Goal: Task Accomplishment & Management: Manage account settings

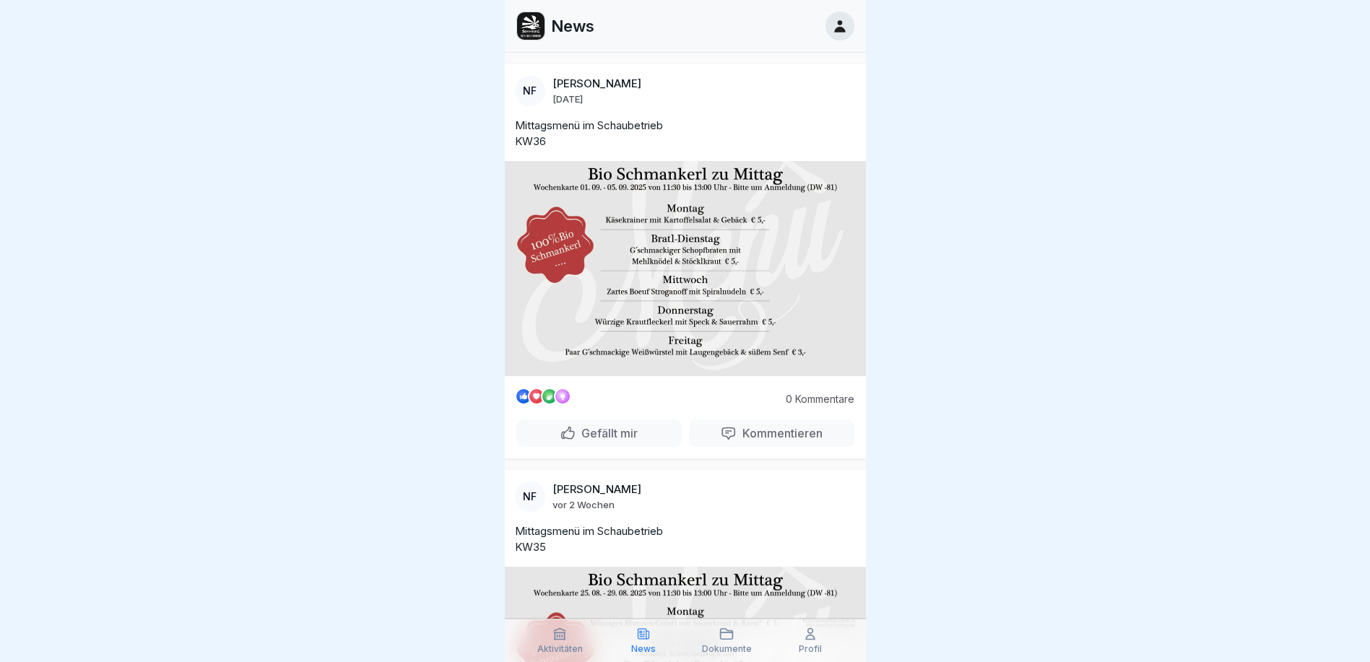
scroll to position [11, 0]
click at [974, 483] on div at bounding box center [685, 331] width 1370 height 662
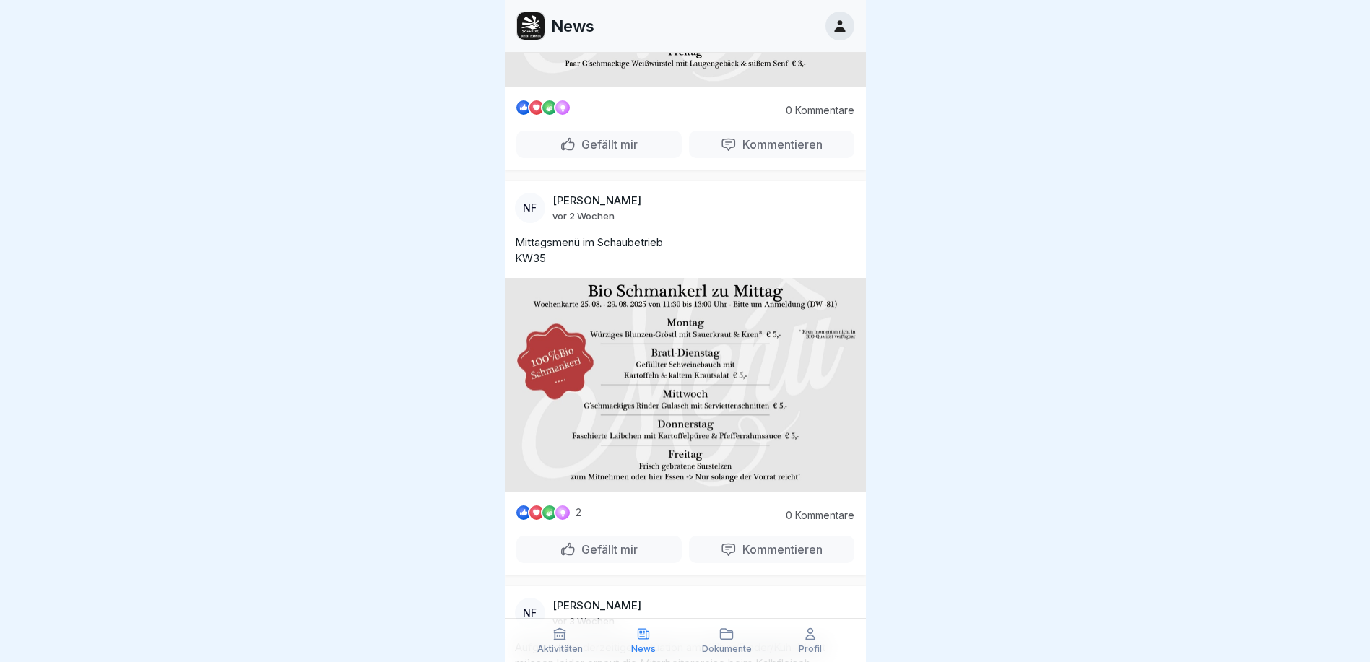
scroll to position [0, 0]
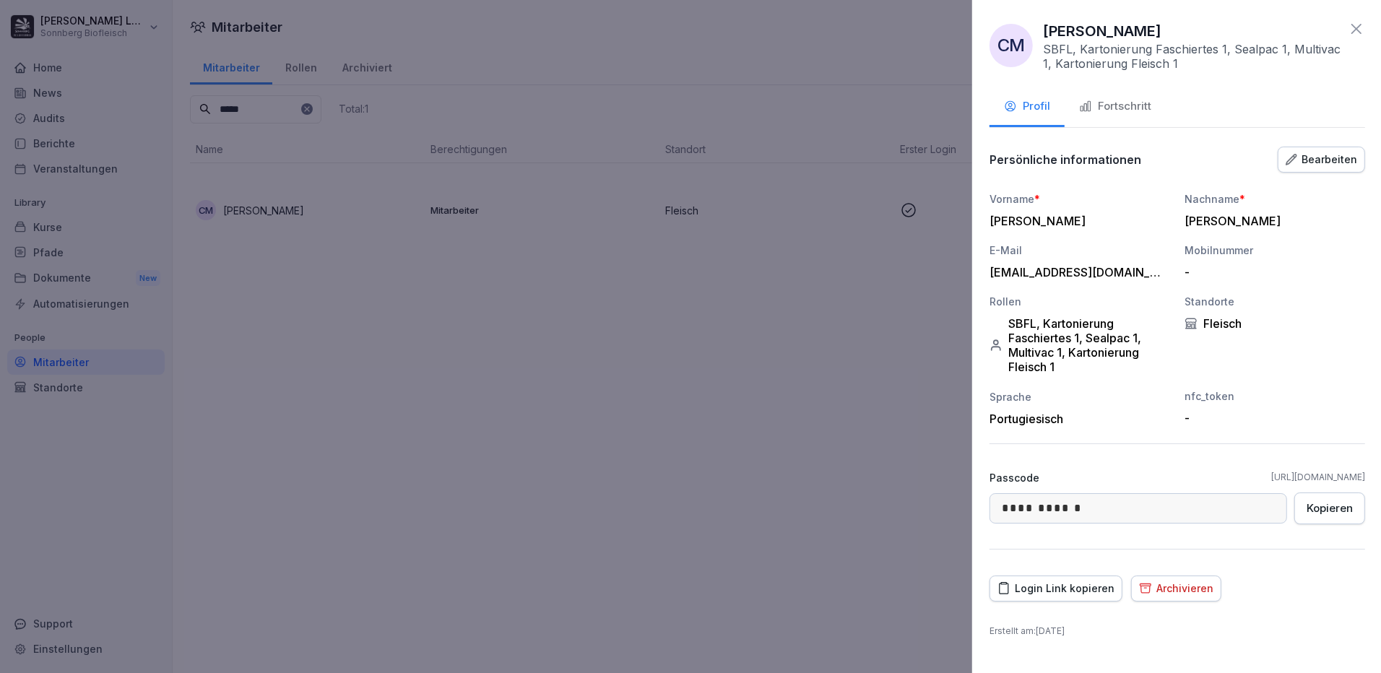
click at [576, 402] on div at bounding box center [690, 336] width 1381 height 673
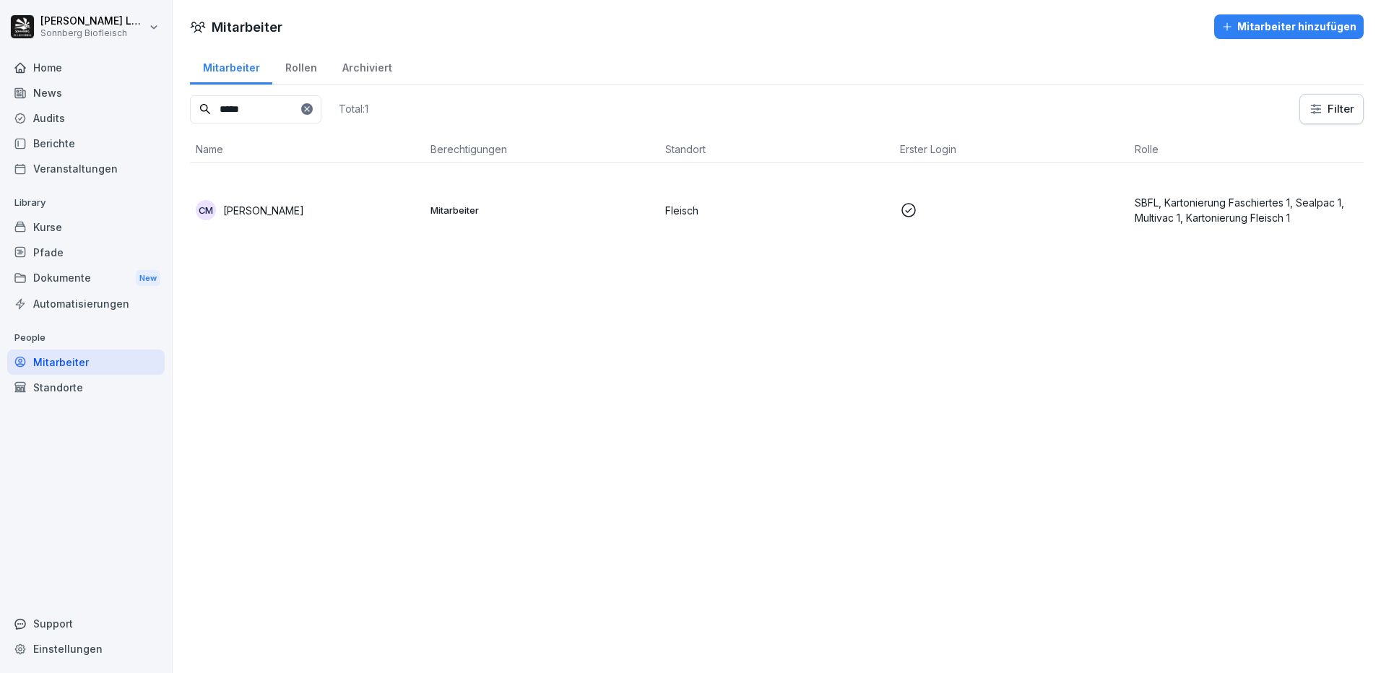
drag, startPoint x: 279, startPoint y: 104, endPoint x: 131, endPoint y: 92, distance: 147.8
click at [131, 92] on div "Anna-Maria Lumetsberger Sonnberg Biofleisch Home News Audits Berichte Veranstal…" at bounding box center [690, 336] width 1381 height 673
type input "*******"
click at [1273, 27] on div "Mitarbeiter hinzufügen" at bounding box center [1288, 27] width 135 height 16
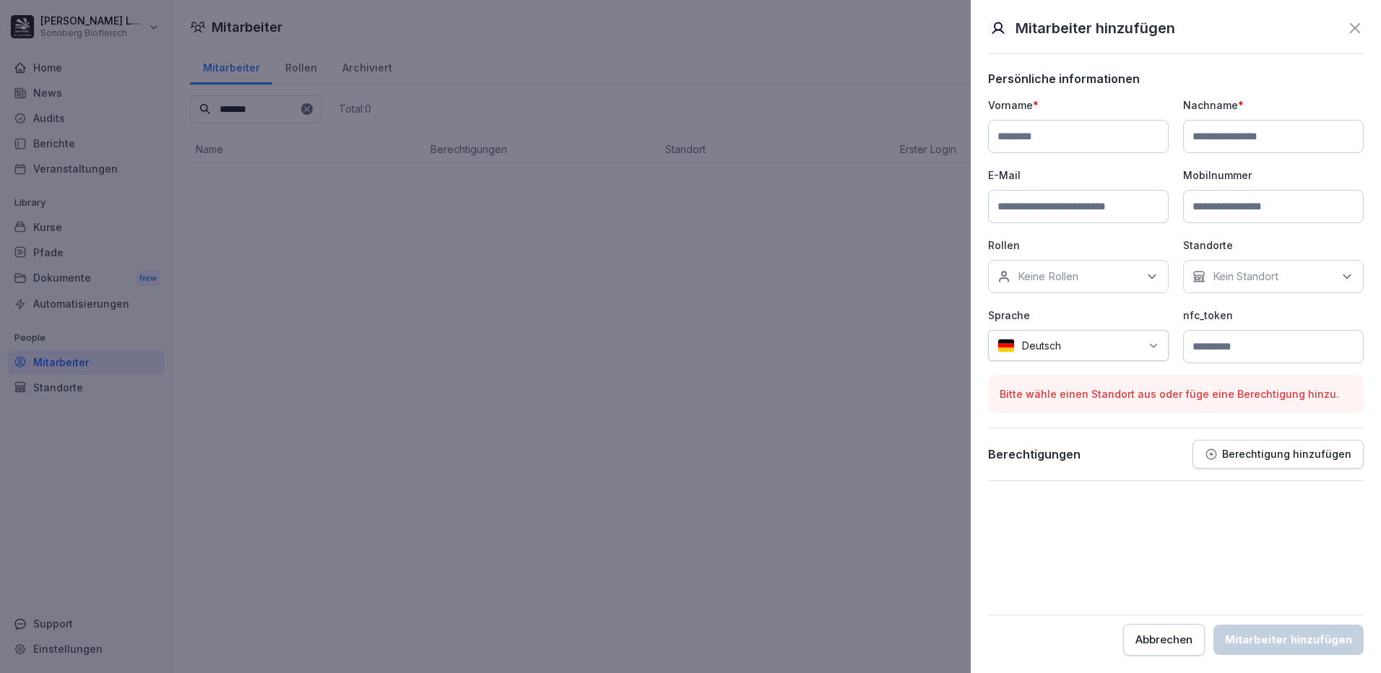
click at [1047, 130] on input at bounding box center [1078, 136] width 181 height 33
type input "******"
type input "*******"
type input "**********"
click at [1073, 286] on div "Keine Rollen" at bounding box center [1078, 276] width 181 height 33
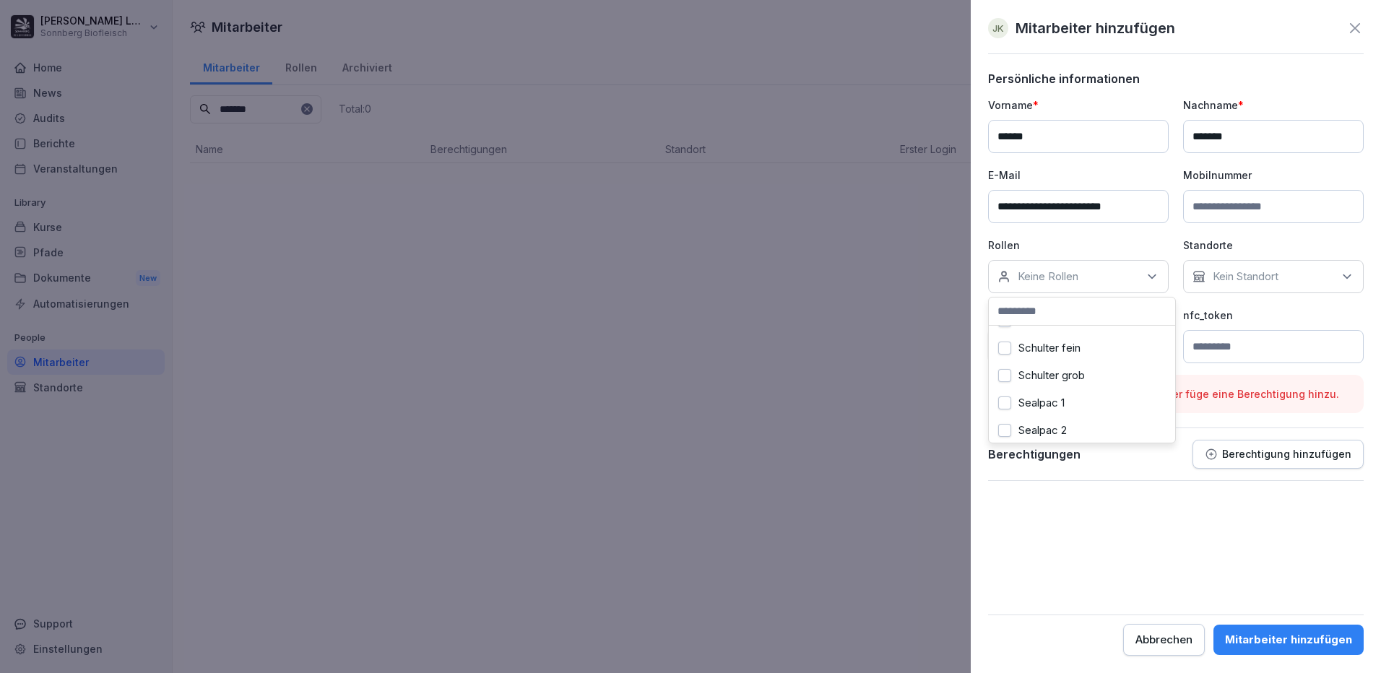
scroll to position [2745, 0]
click at [1242, 282] on p "Kein Standort" at bounding box center [1246, 276] width 66 height 14
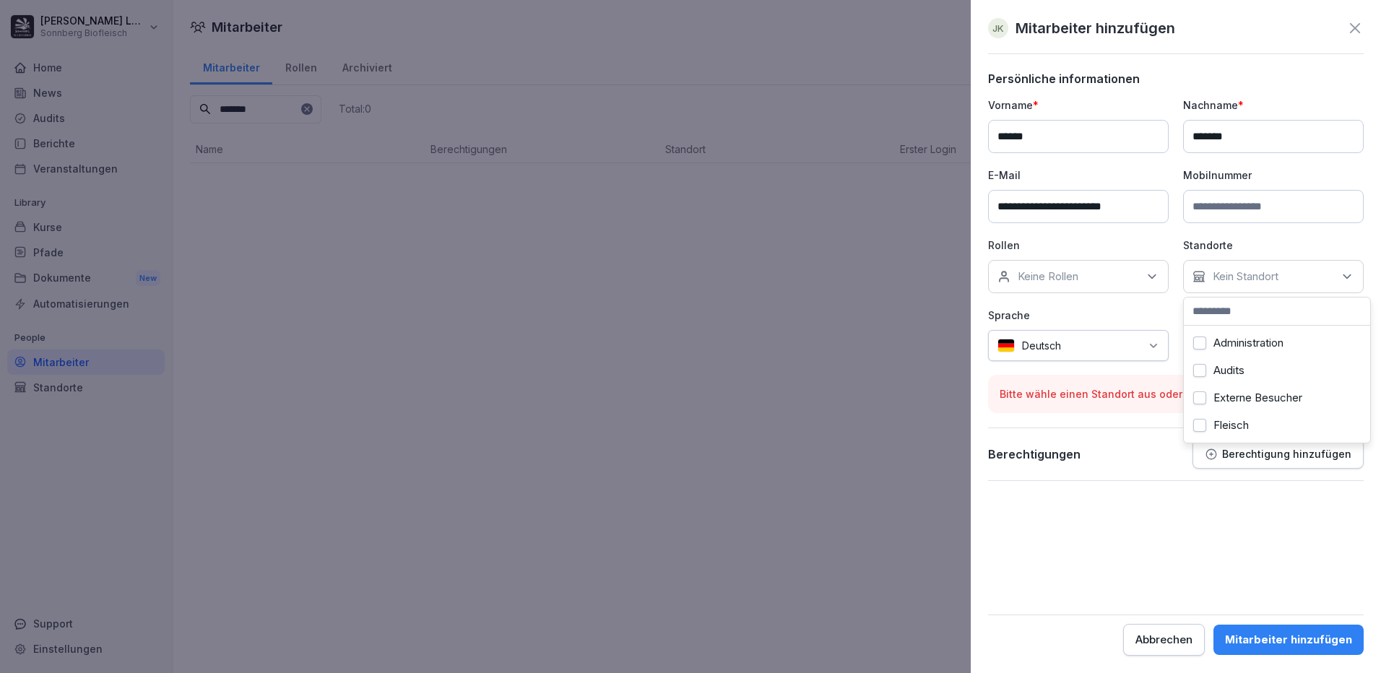
click at [1248, 347] on label "Administration" at bounding box center [1248, 343] width 70 height 13
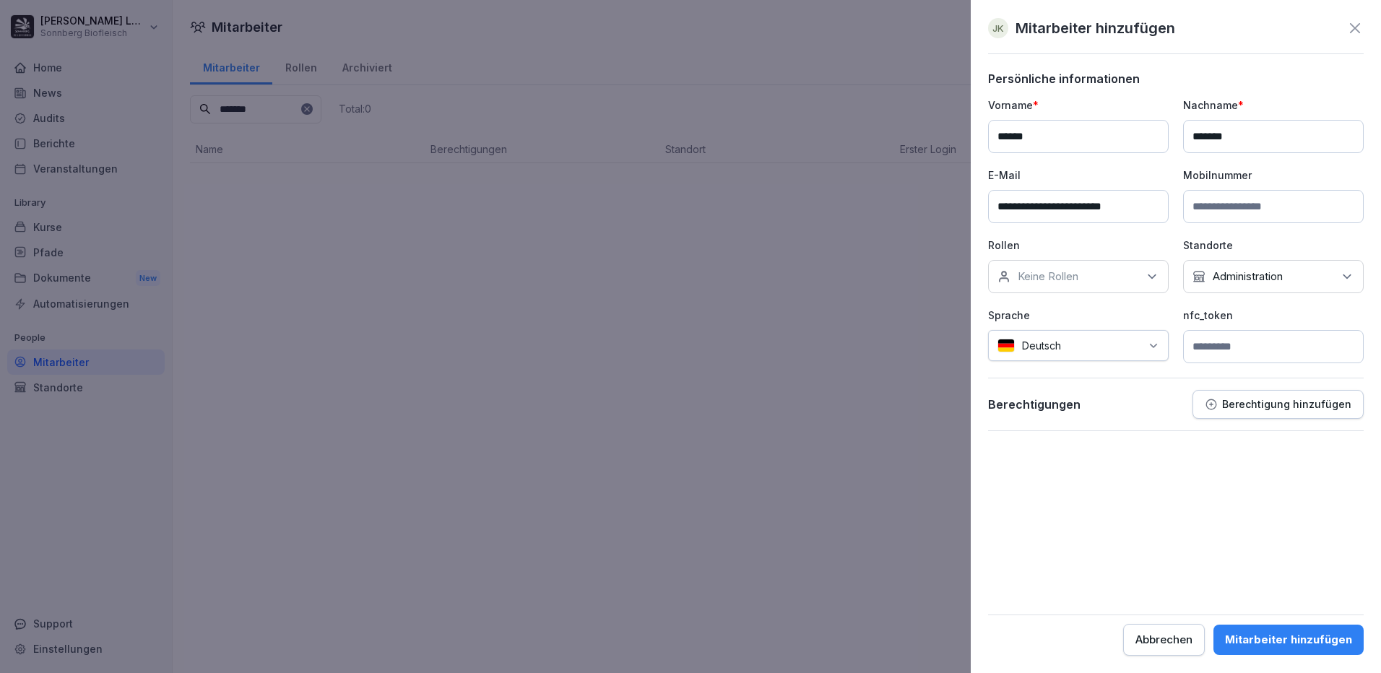
click at [1086, 276] on div "Keine Rollen" at bounding box center [1078, 276] width 181 height 33
click at [1107, 350] on div "Büro Verkauf 1" at bounding box center [1081, 354] width 179 height 27
click at [1091, 384] on label "Büro Verkauf 2" at bounding box center [1054, 382] width 73 height 13
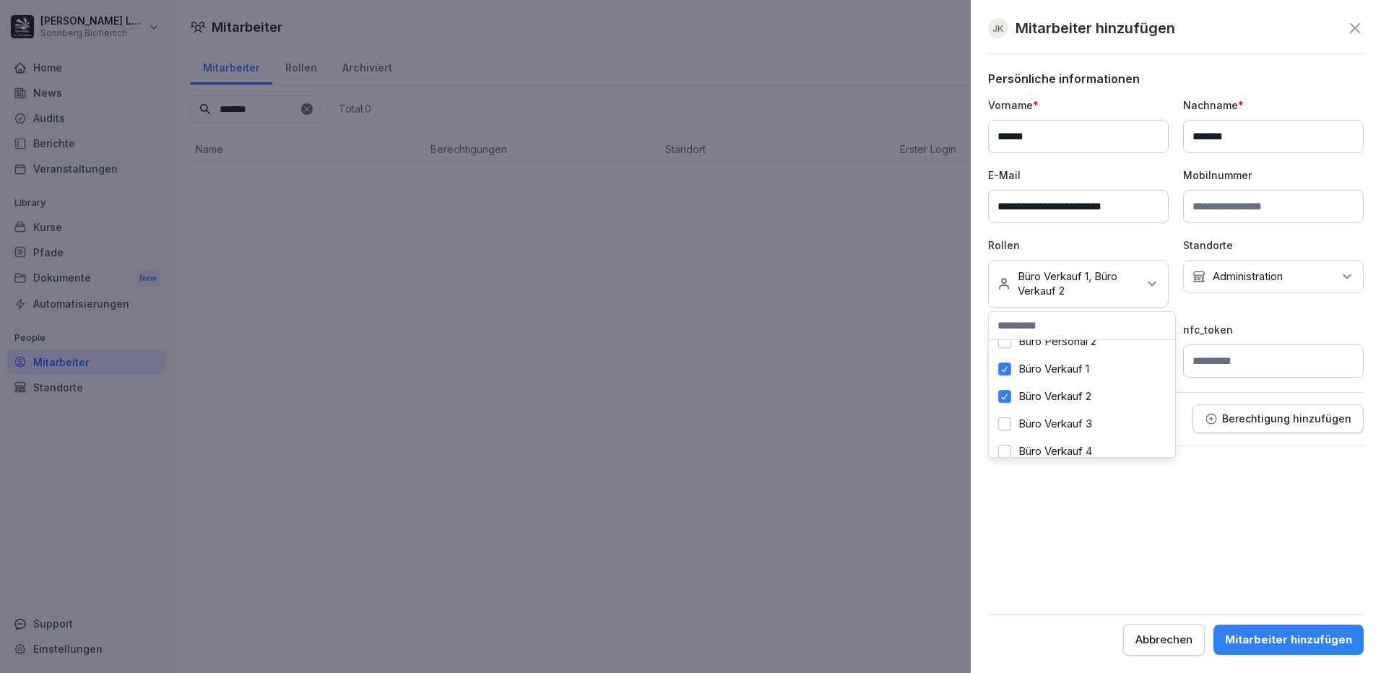
click at [1074, 419] on label "Büro Verkauf 3" at bounding box center [1055, 423] width 74 height 13
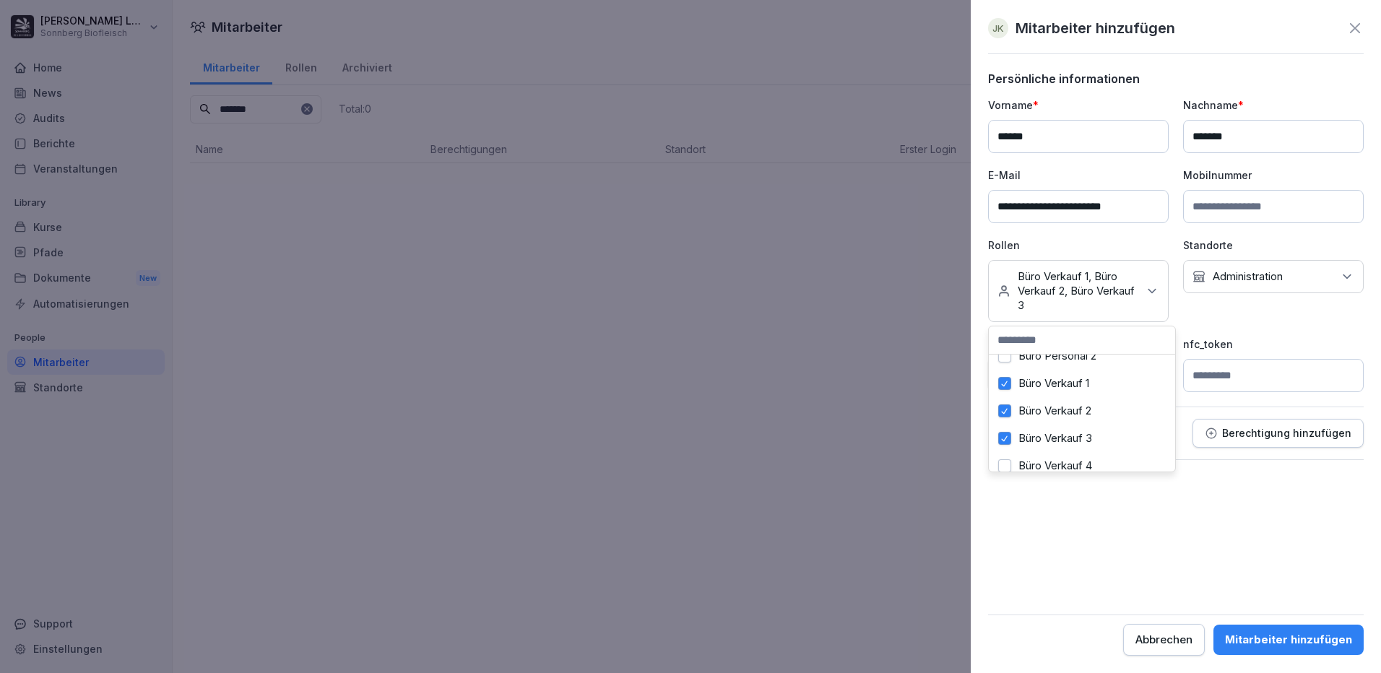
scroll to position [650, 0]
click at [1067, 423] on label "Büro Verkauf 5" at bounding box center [1055, 421] width 74 height 13
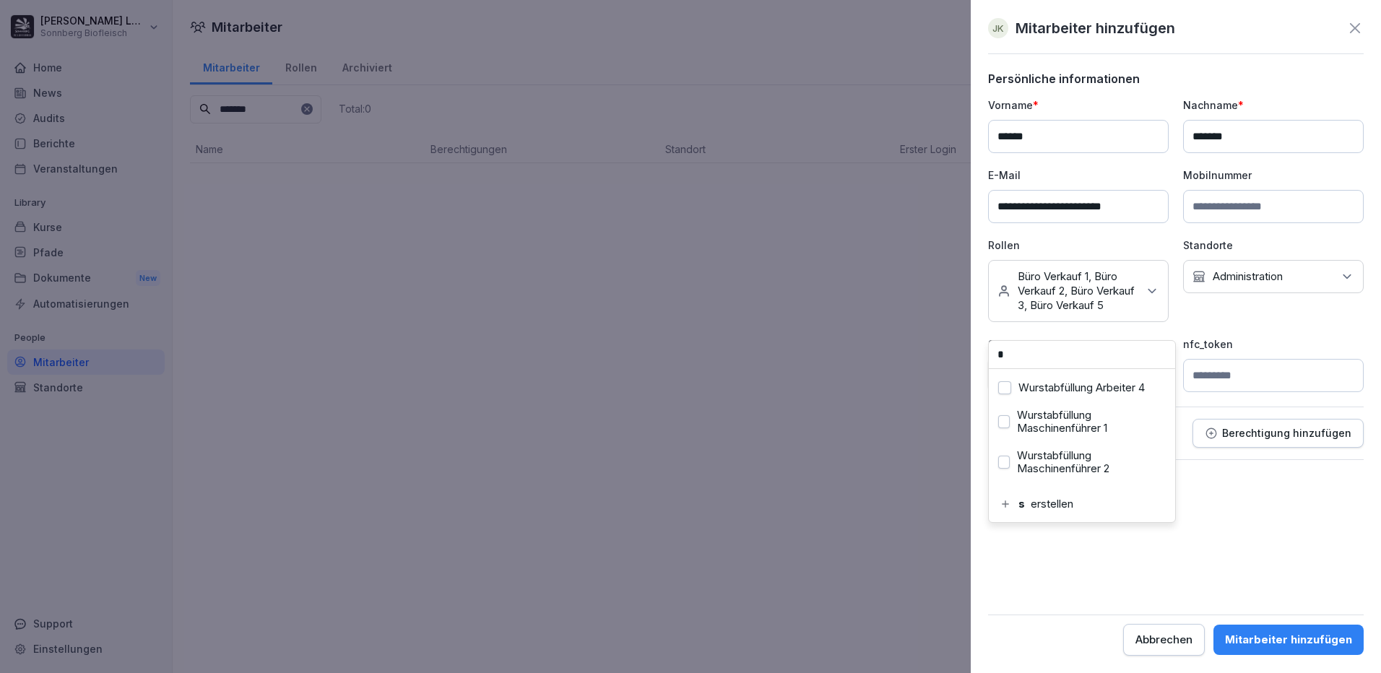
scroll to position [2552, 0]
type input "*"
type input "******"
click at [1008, 435] on button "Büro Verkauf 4" at bounding box center [1004, 441] width 13 height 13
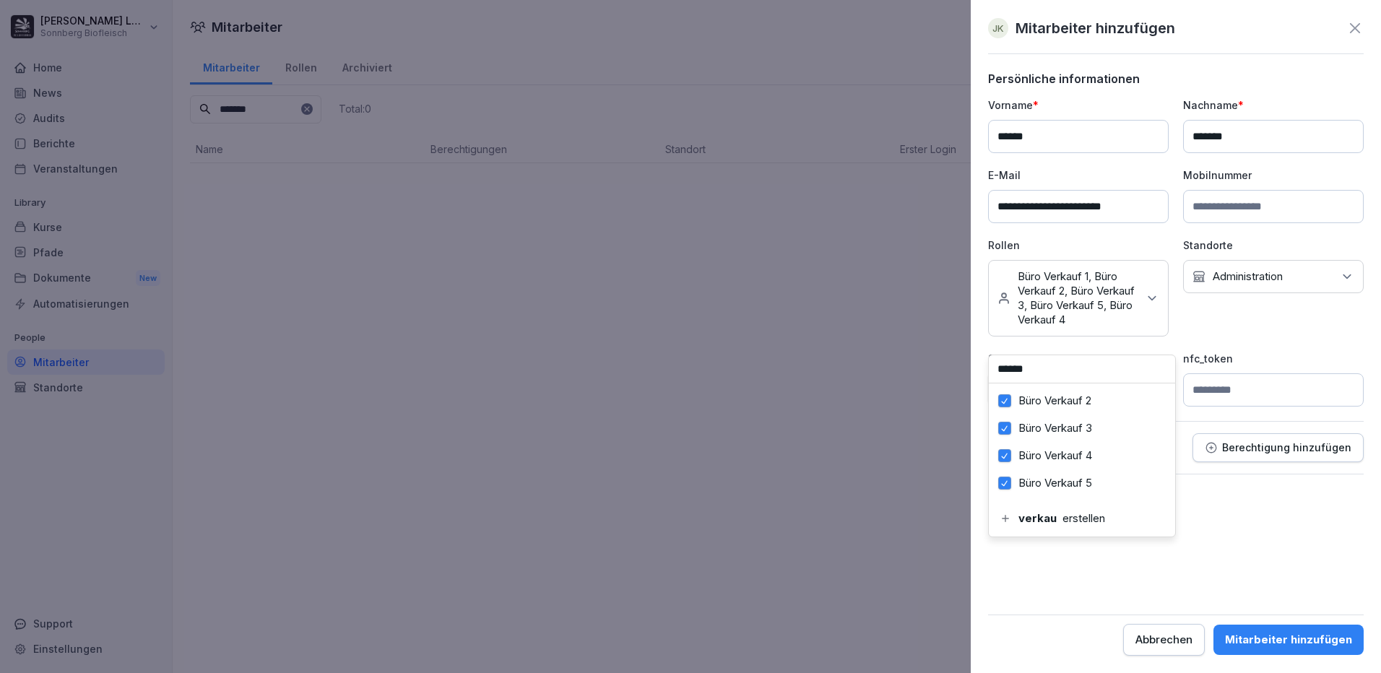
scroll to position [0, 0]
click at [1214, 542] on form "**********" at bounding box center [1176, 364] width 376 height 584
click at [1241, 454] on p "Berechtigung hinzufügen" at bounding box center [1286, 448] width 129 height 12
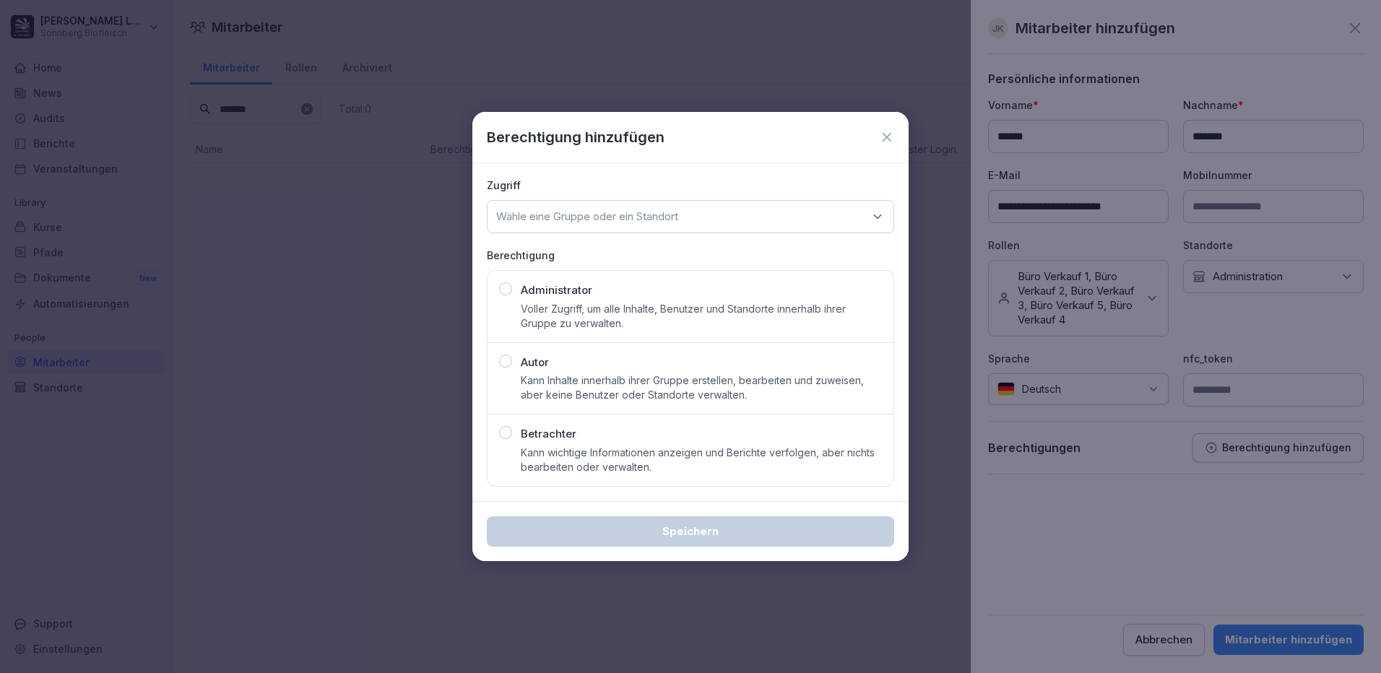
click at [893, 139] on icon at bounding box center [887, 137] width 14 height 14
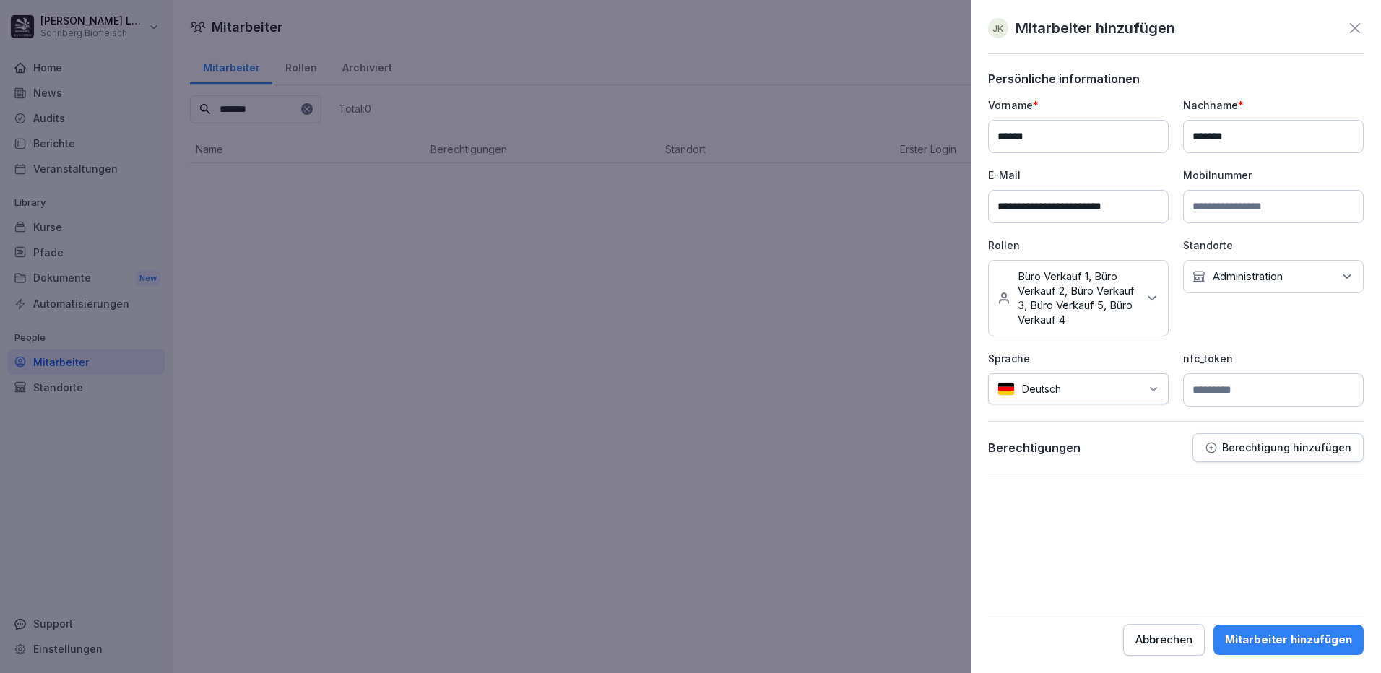
click at [1289, 636] on div "Mitarbeiter hinzufügen" at bounding box center [1288, 640] width 127 height 16
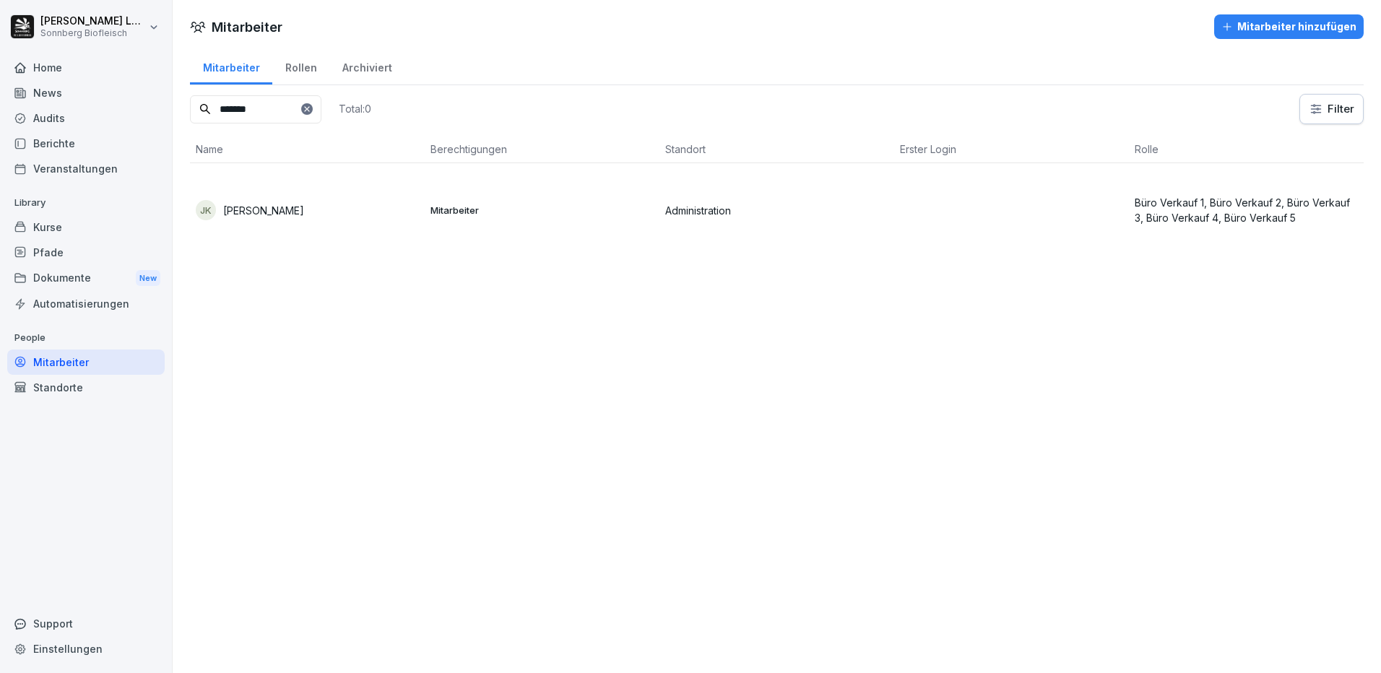
click at [59, 251] on div "Pfade" at bounding box center [85, 252] width 157 height 25
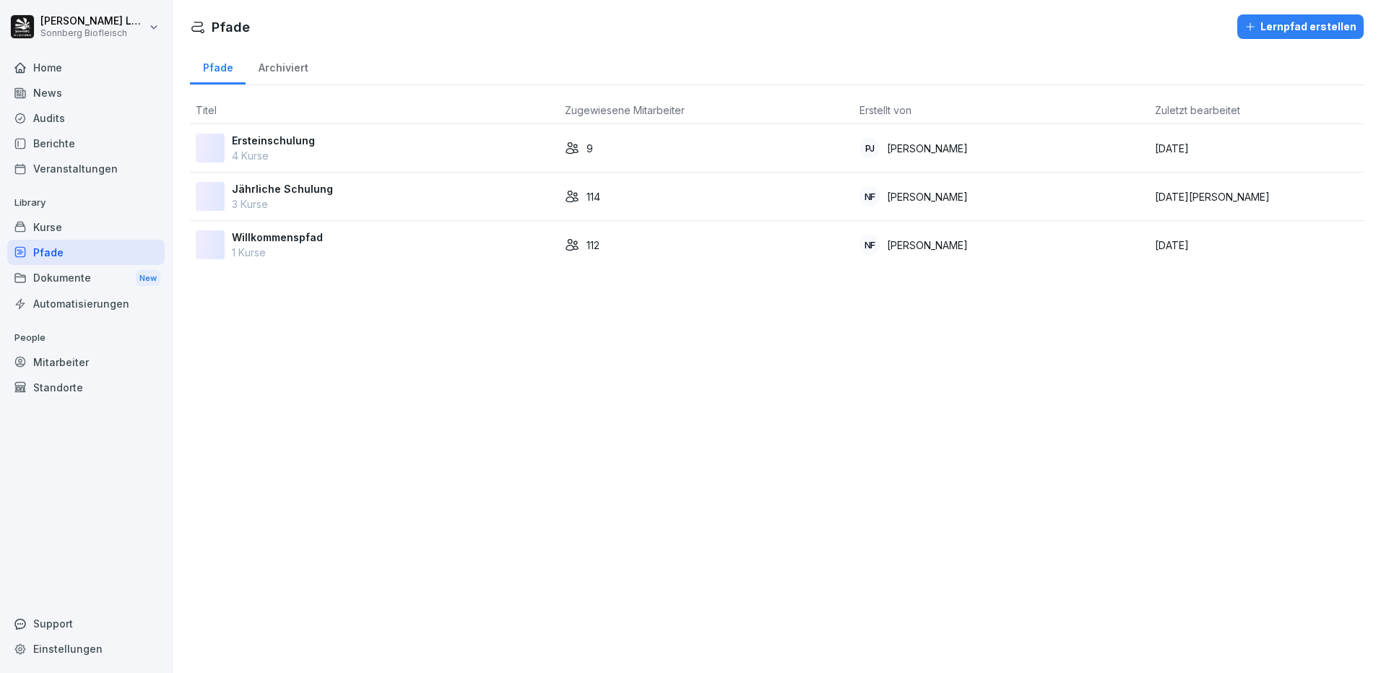
click at [389, 142] on div "Ersteinschulung 4 Kurse" at bounding box center [375, 148] width 358 height 30
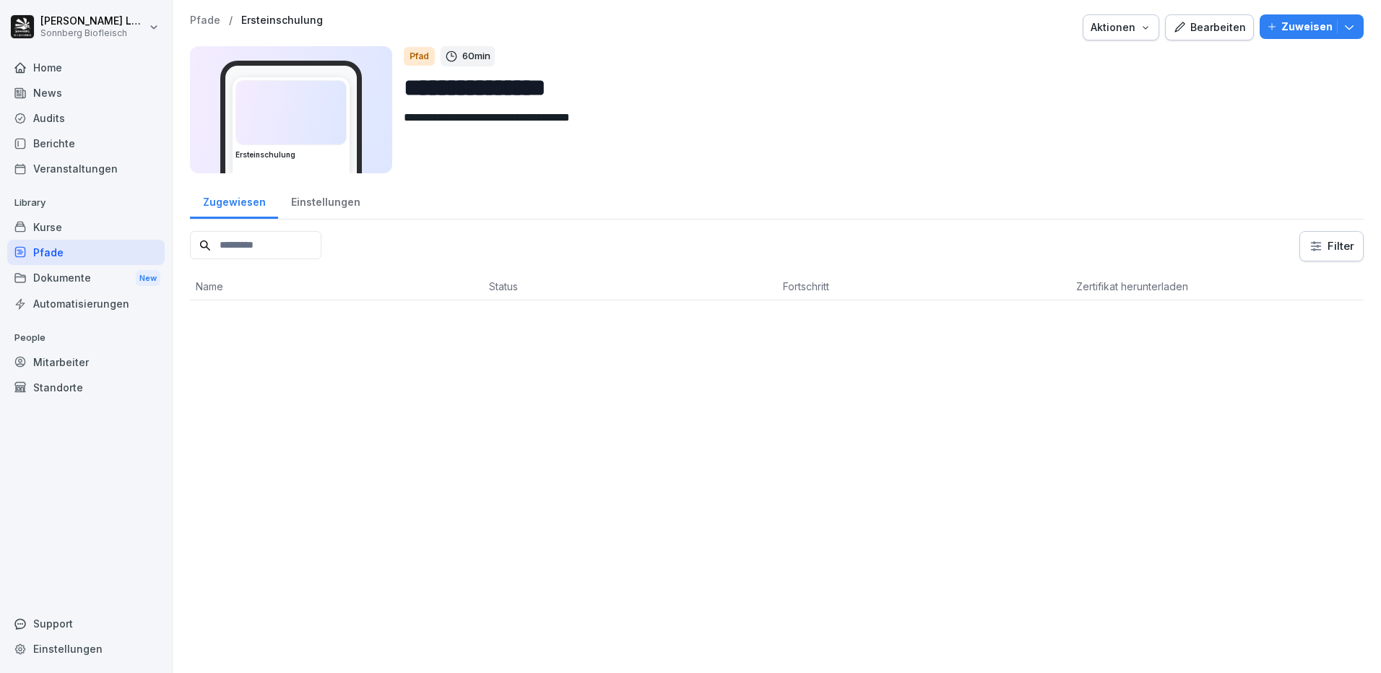
click at [1291, 26] on p "Zuweisen" at bounding box center [1306, 27] width 51 height 16
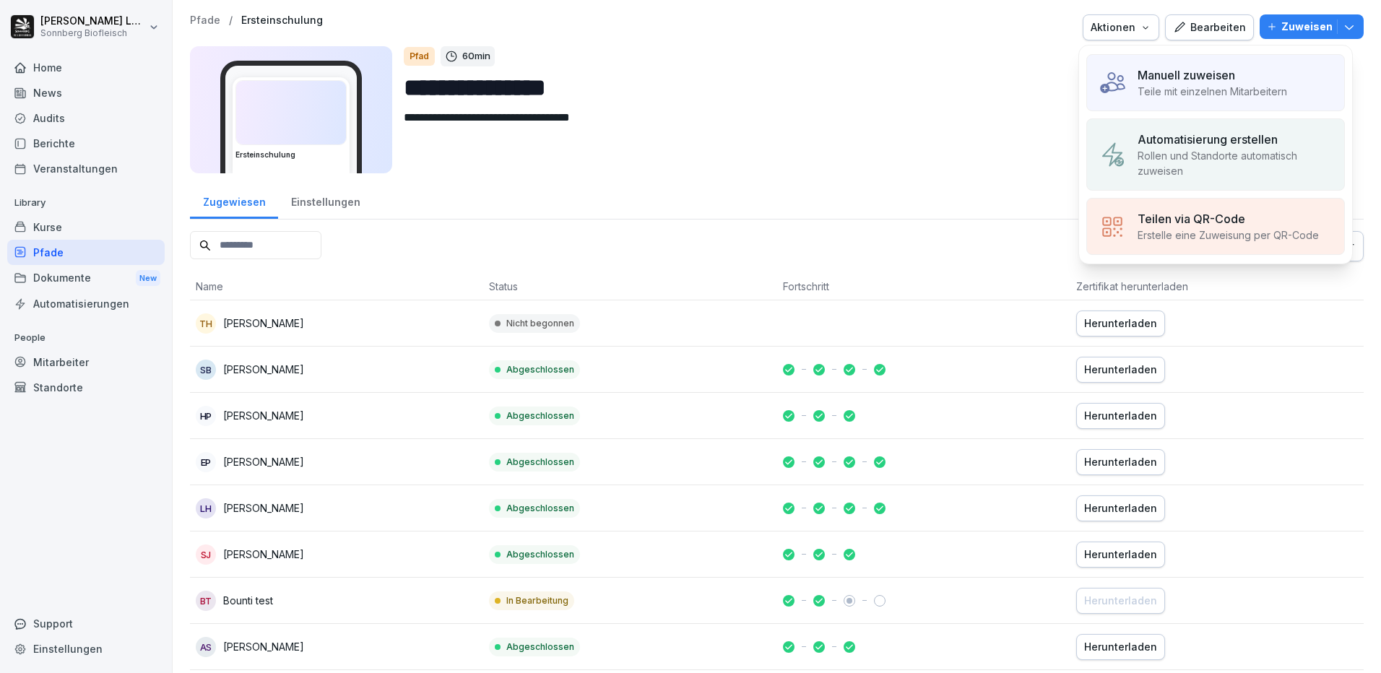
click at [1244, 74] on div "Manuell zuweisen" at bounding box center [1213, 74] width 150 height 17
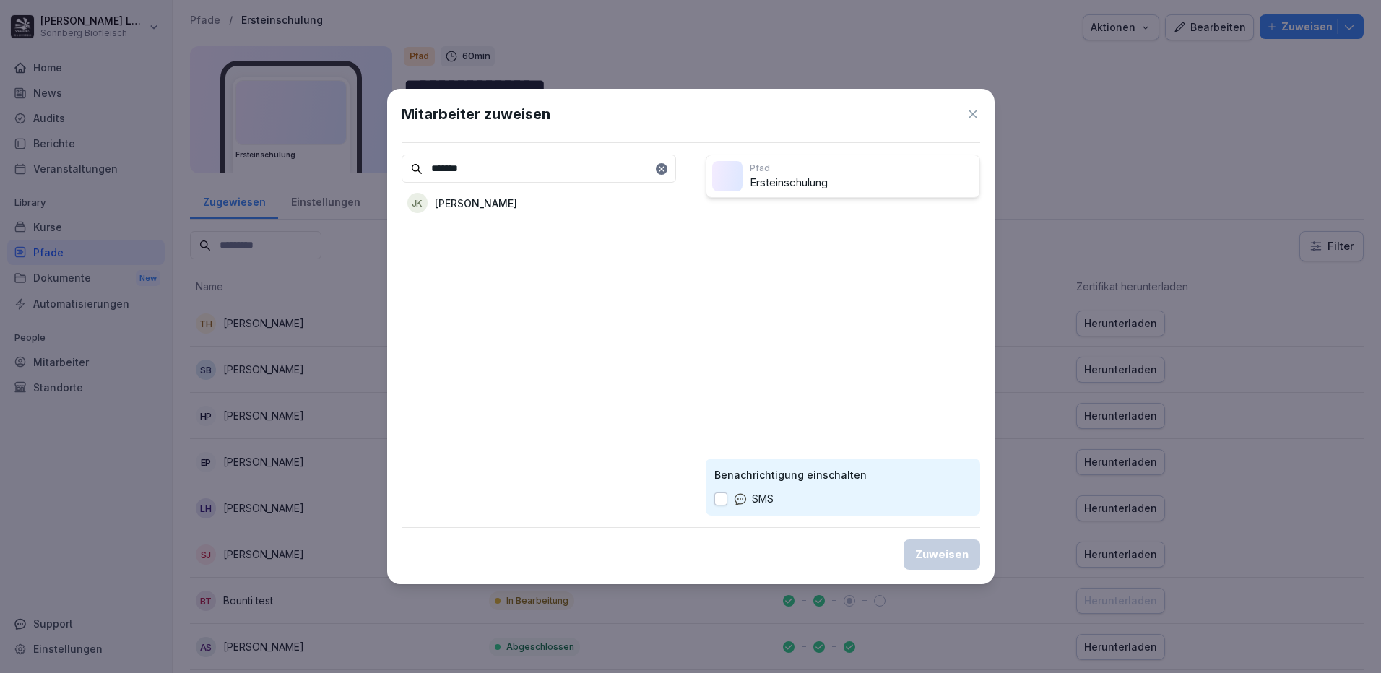
type input "*******"
click at [523, 205] on div "JK Jasmin Klinger" at bounding box center [539, 203] width 274 height 26
click at [939, 563] on button "Zuweisen" at bounding box center [942, 555] width 77 height 30
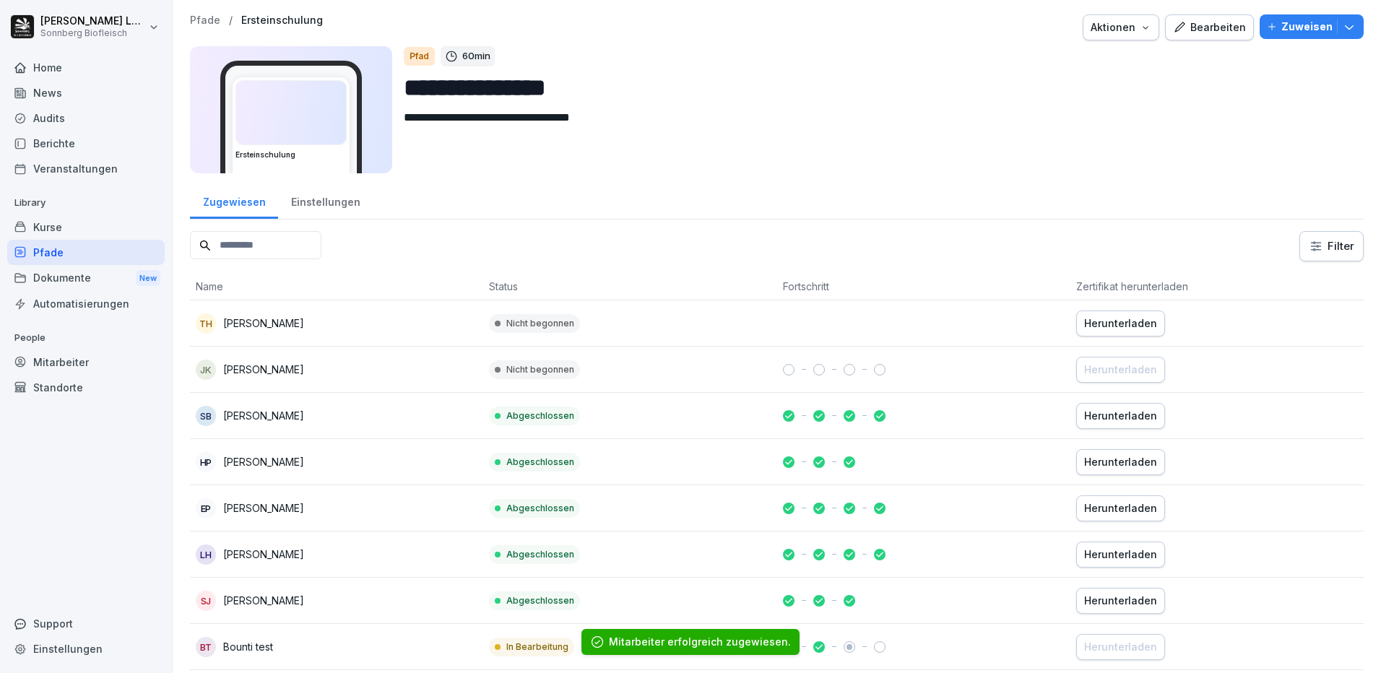
click at [71, 361] on div "Mitarbeiter" at bounding box center [85, 362] width 157 height 25
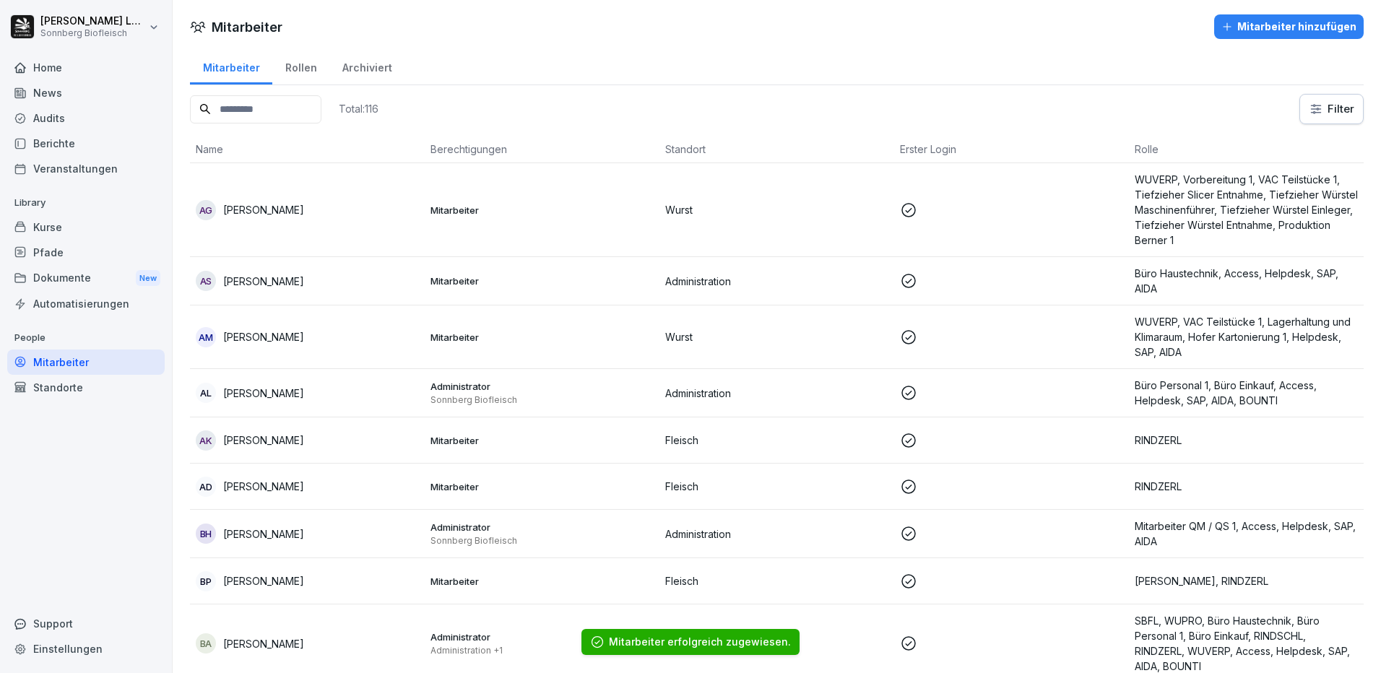
click at [241, 111] on input at bounding box center [255, 109] width 131 height 28
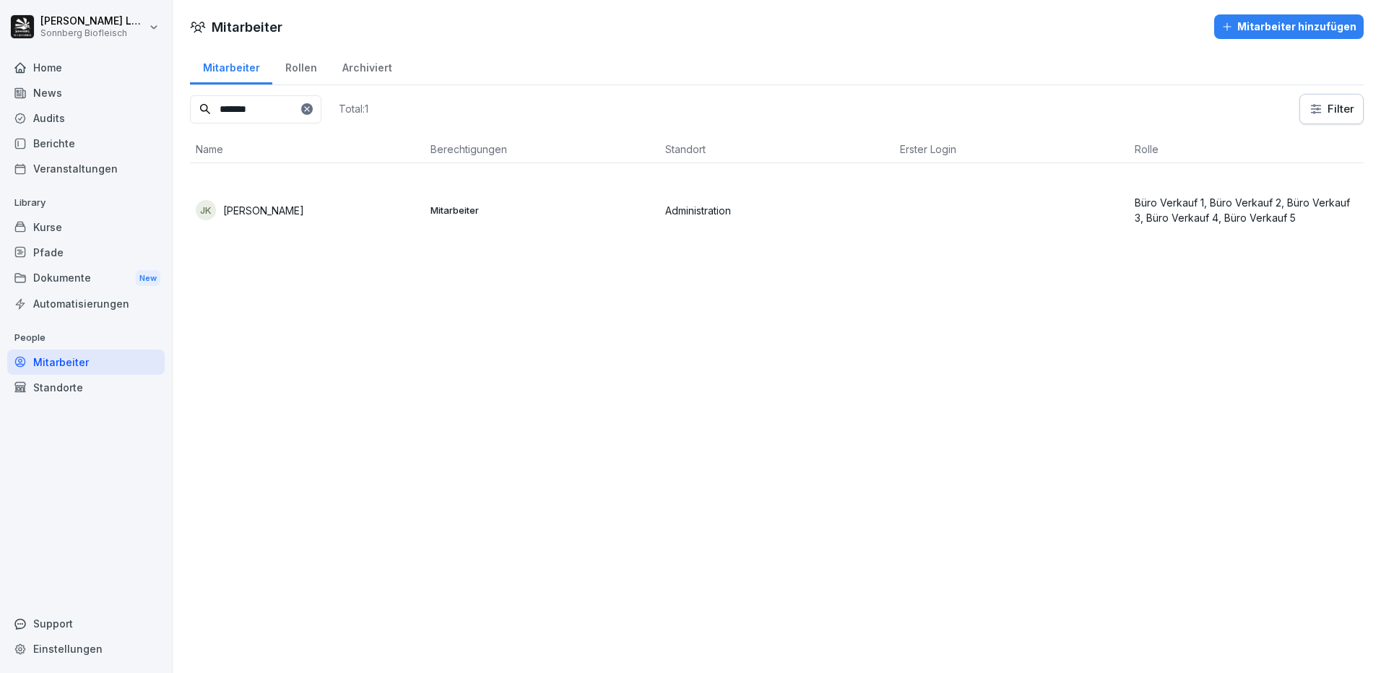
type input "*******"
click at [256, 208] on p "[PERSON_NAME]" at bounding box center [263, 210] width 81 height 15
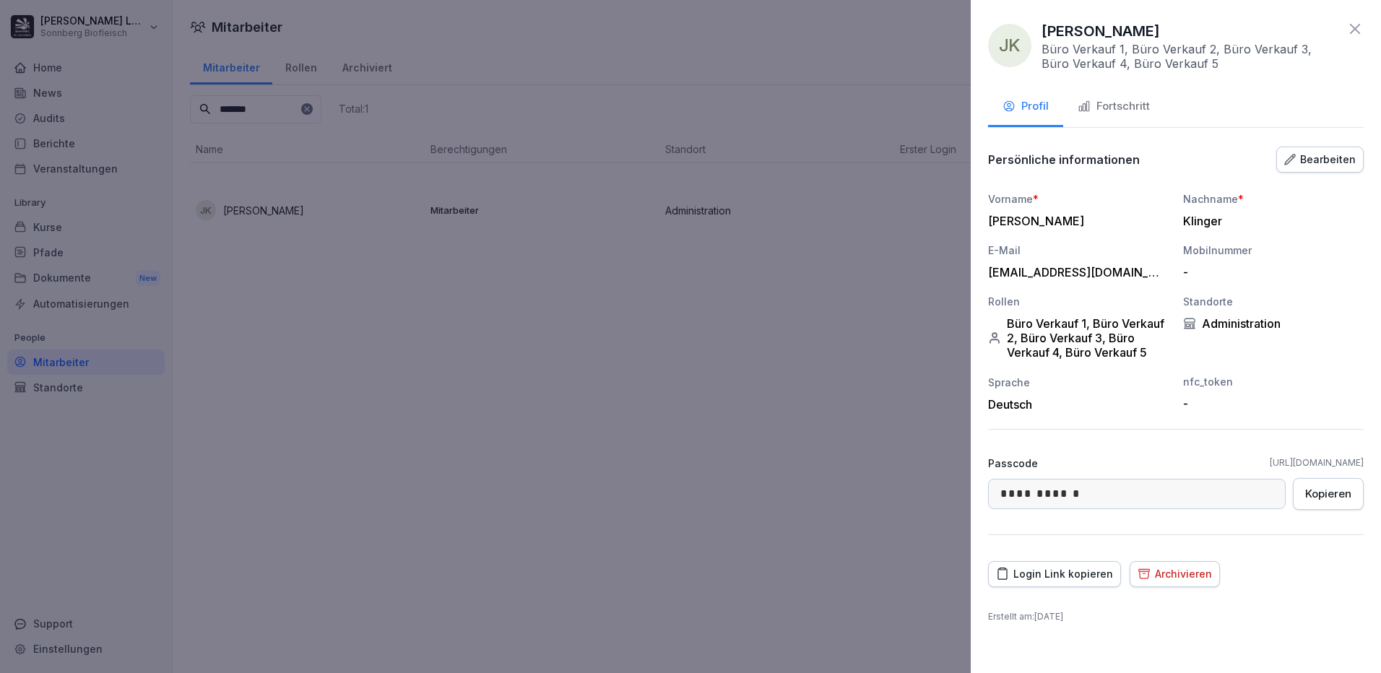
click at [1323, 155] on div "Bearbeiten" at bounding box center [1320, 160] width 72 height 16
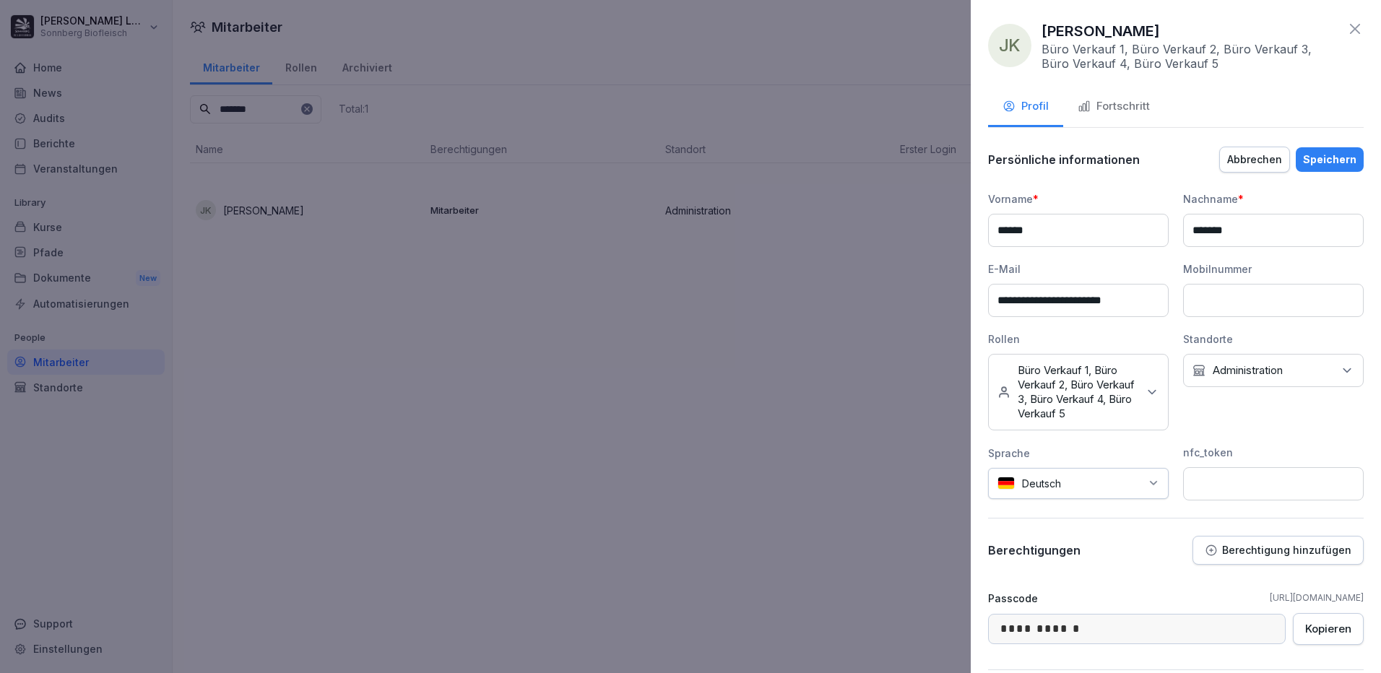
click at [1217, 298] on input at bounding box center [1273, 300] width 181 height 33
type input "**********"
click at [1307, 157] on div "Speichern" at bounding box center [1329, 160] width 53 height 16
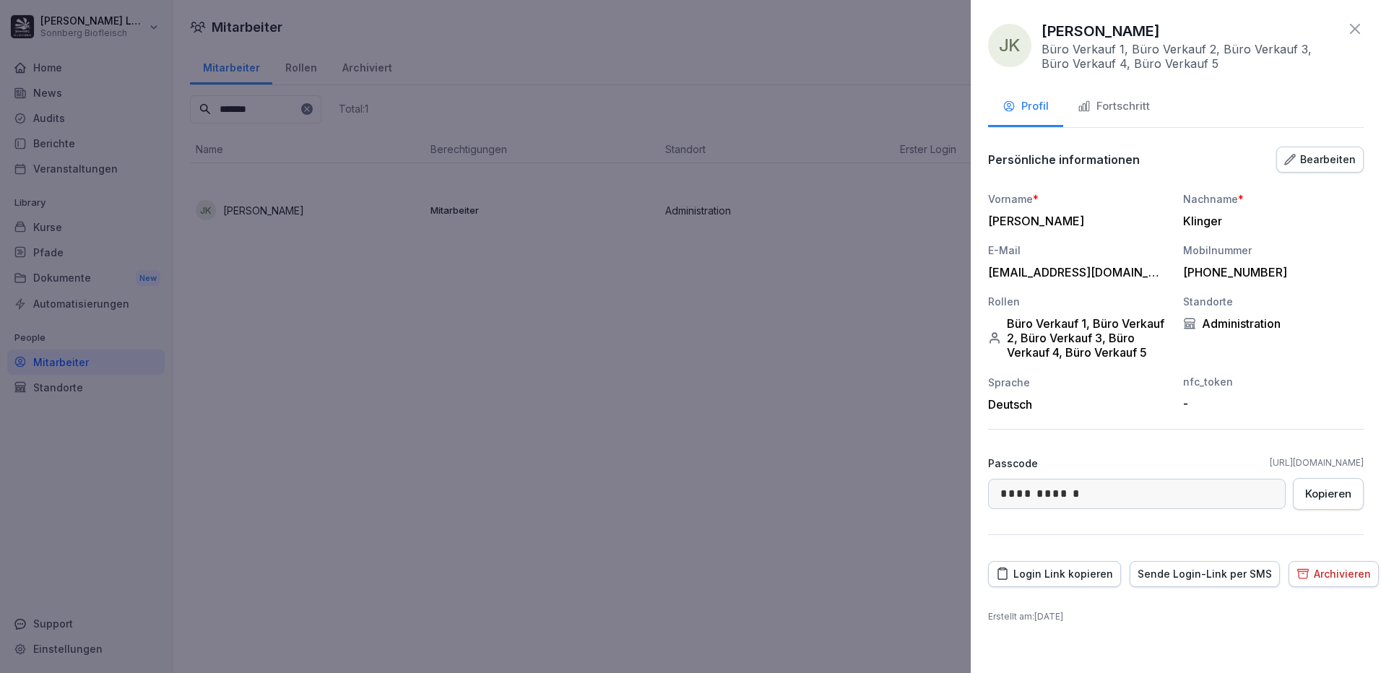
click at [701, 385] on div at bounding box center [690, 336] width 1381 height 673
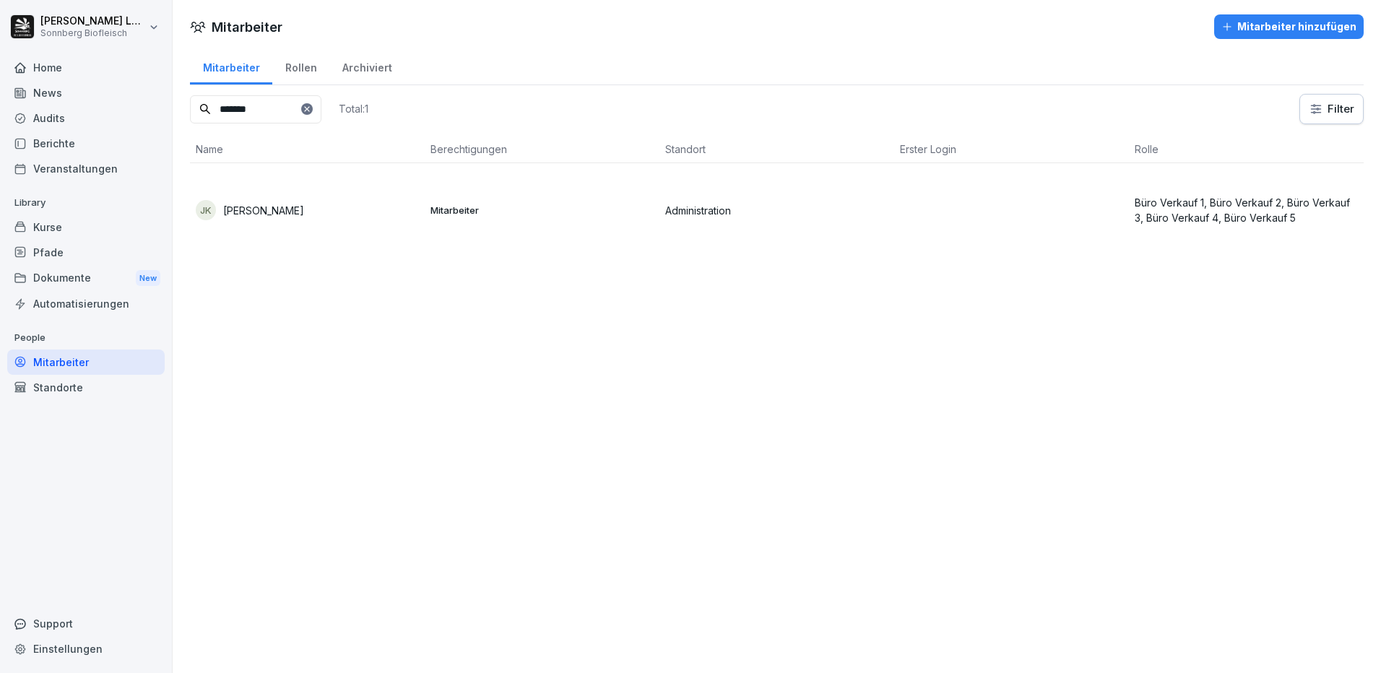
click at [371, 226] on td "JK Jasmin Klinger" at bounding box center [307, 210] width 235 height 94
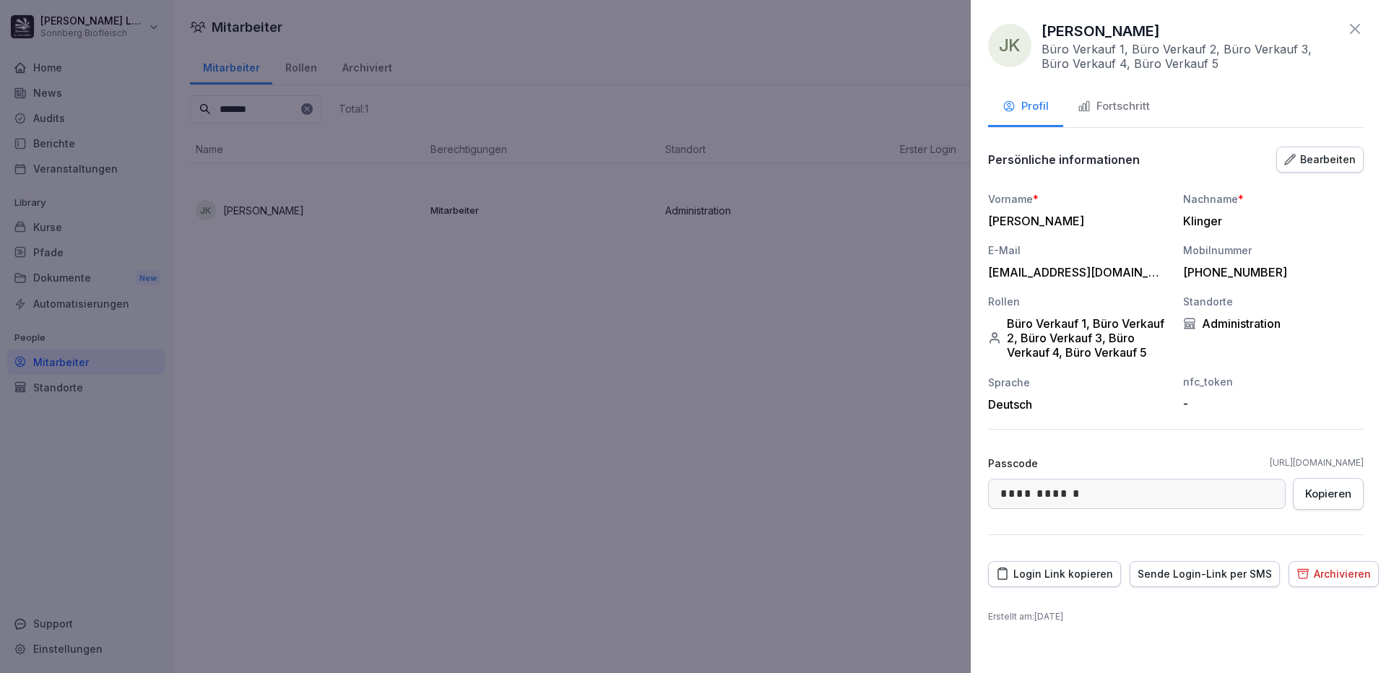
click at [1119, 108] on div "Fortschritt" at bounding box center [1114, 106] width 72 height 17
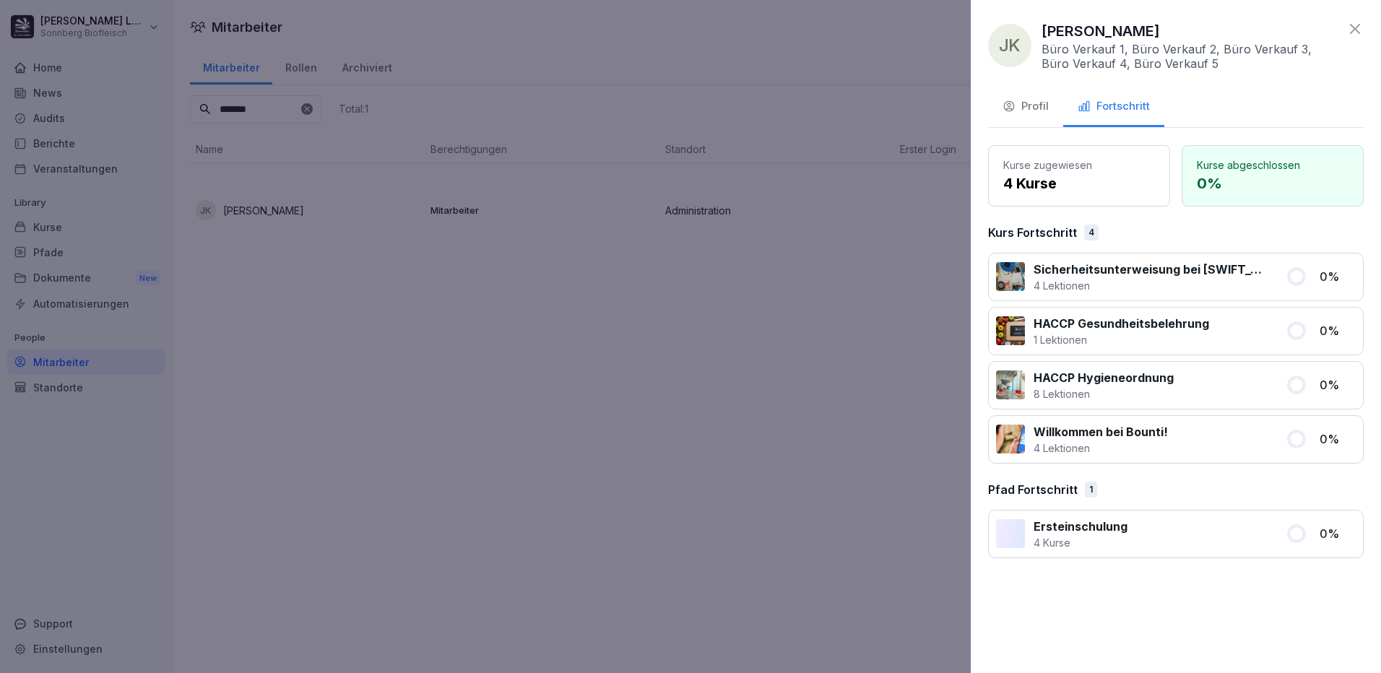
click at [1035, 103] on div "Profil" at bounding box center [1025, 106] width 46 height 17
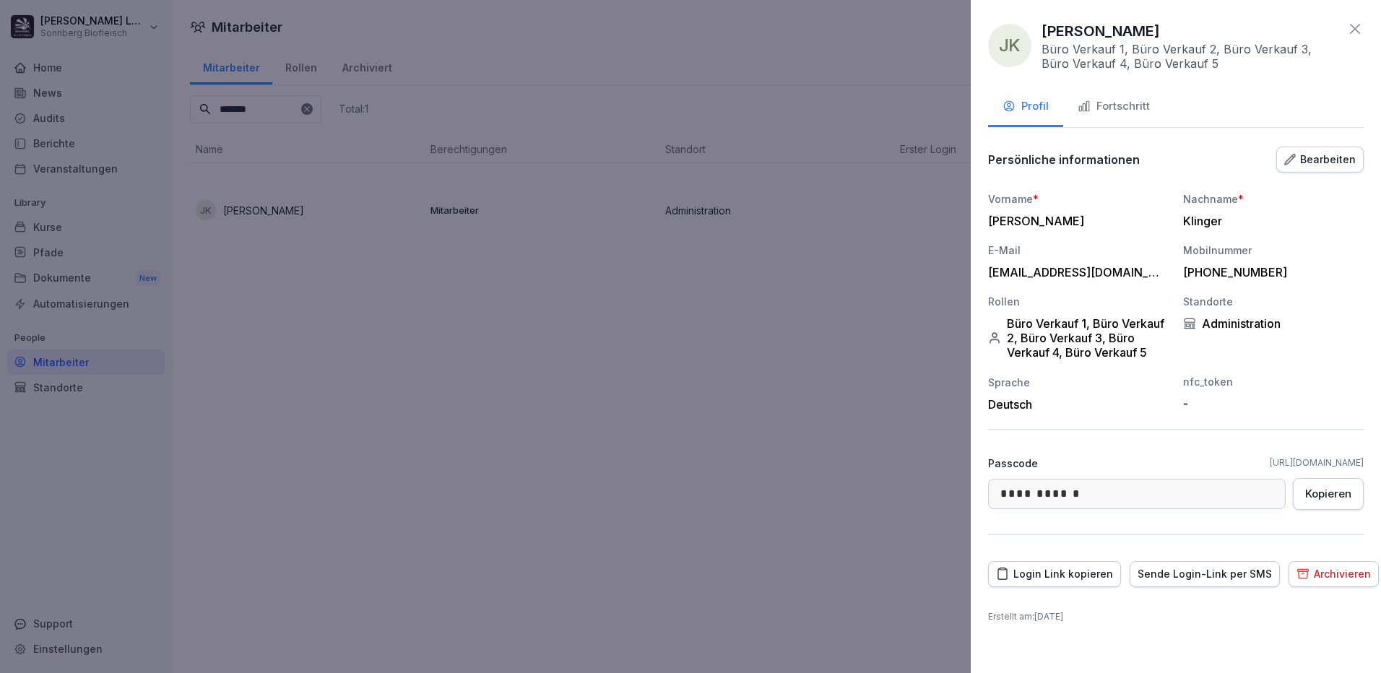
click at [1088, 577] on div "Login Link kopieren" at bounding box center [1054, 574] width 117 height 16
click at [530, 274] on div at bounding box center [690, 336] width 1381 height 673
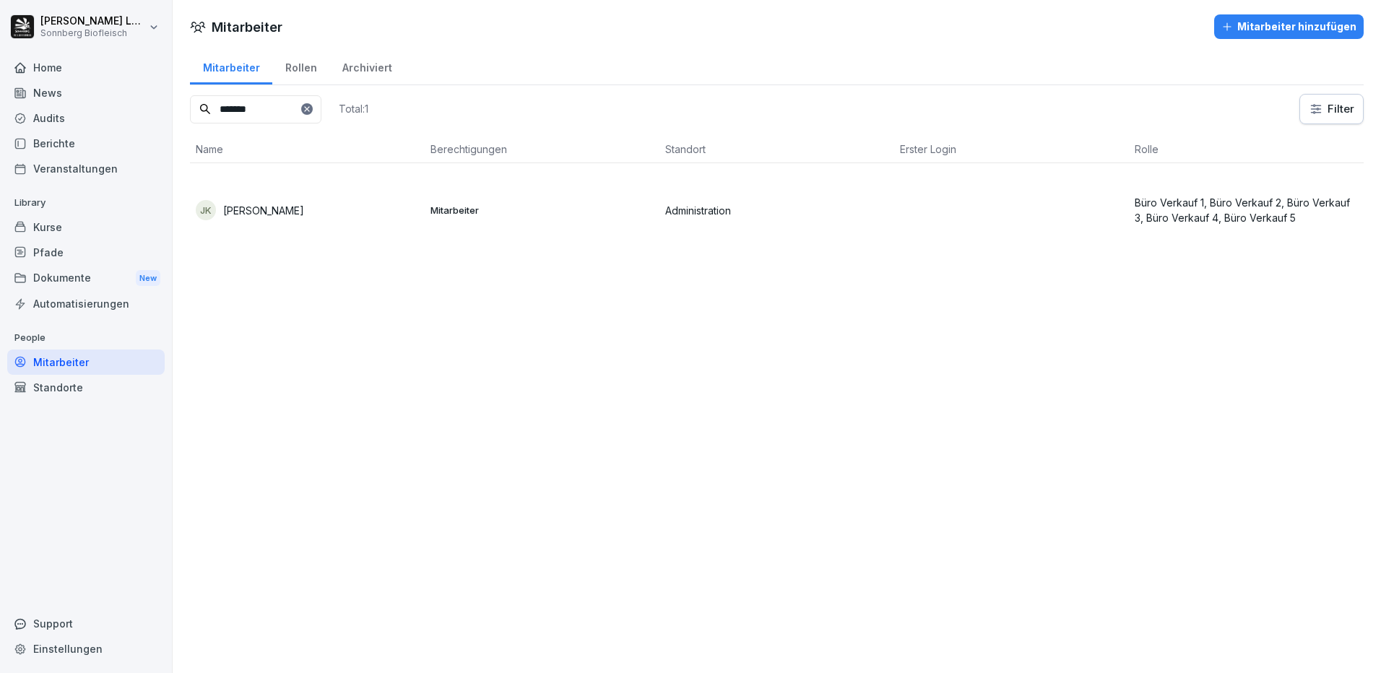
click at [1272, 28] on div "Mitarbeiter hinzufügen" at bounding box center [1288, 27] width 135 height 16
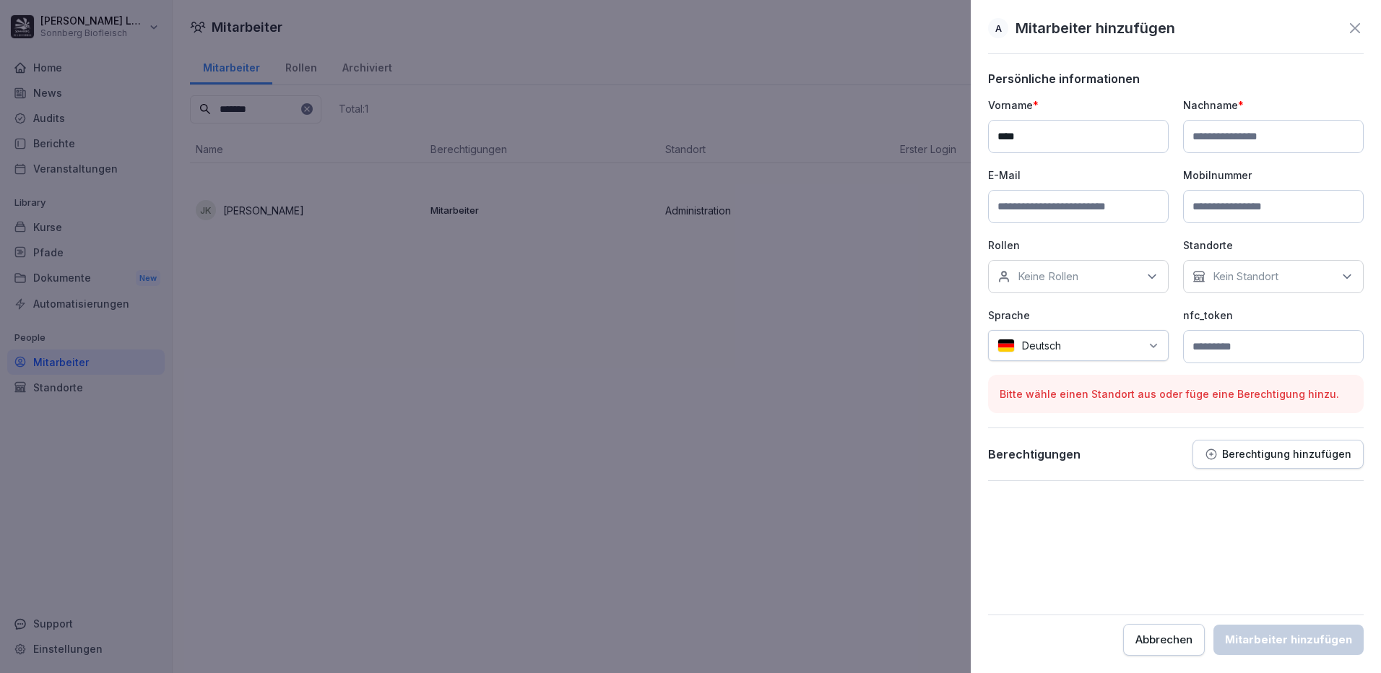
type input "****"
type input "**********"
click at [1101, 280] on div "Keine Rollen" at bounding box center [1078, 276] width 181 height 33
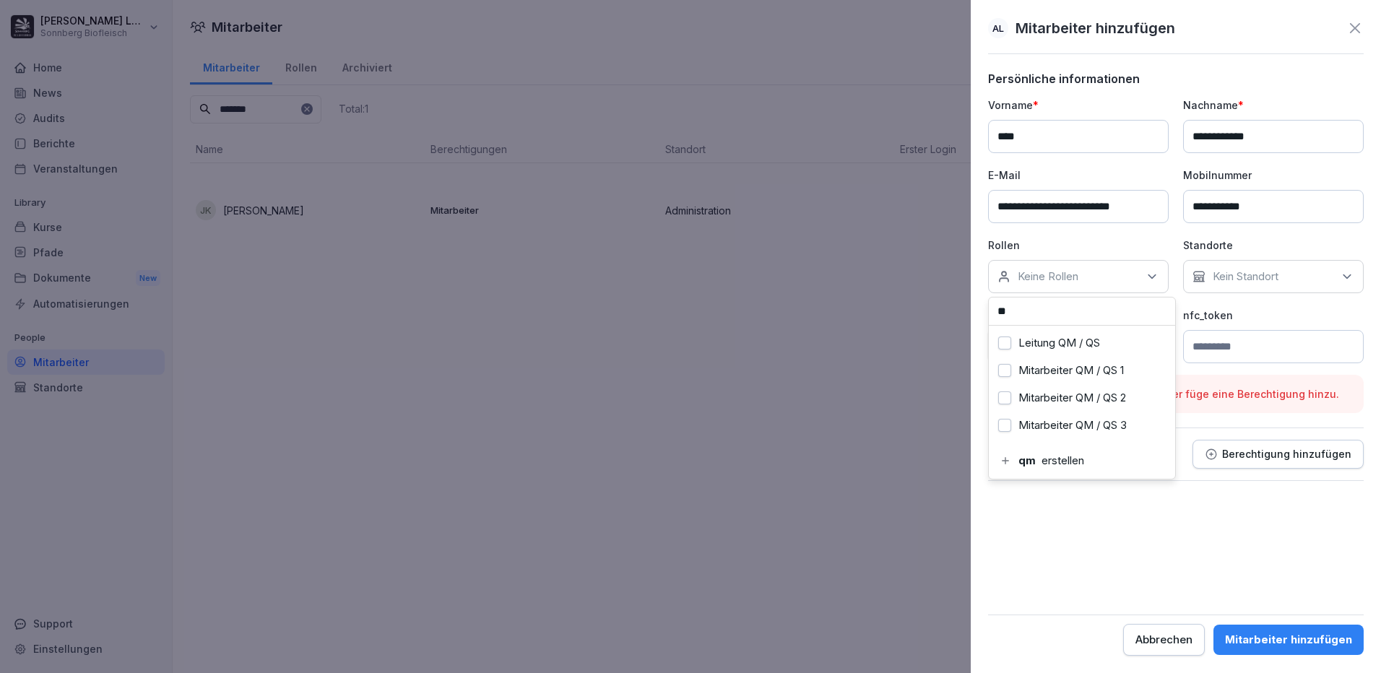
type input "**"
click at [1005, 372] on button "Mitarbeiter QM / QS 1" at bounding box center [1004, 370] width 13 height 13
click at [1006, 394] on button "Mitarbeiter QM / QS 2" at bounding box center [1004, 397] width 13 height 13
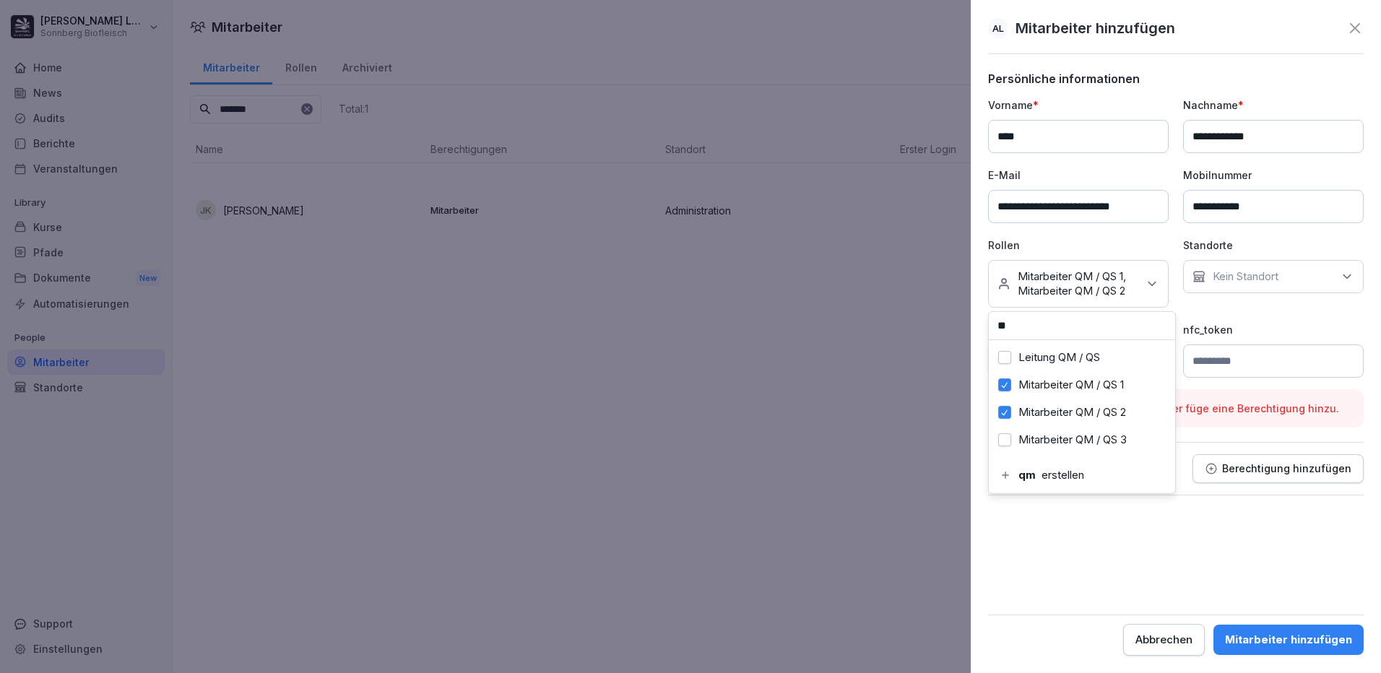
click at [1010, 443] on button "Mitarbeiter QM / QS 3" at bounding box center [1004, 439] width 13 height 13
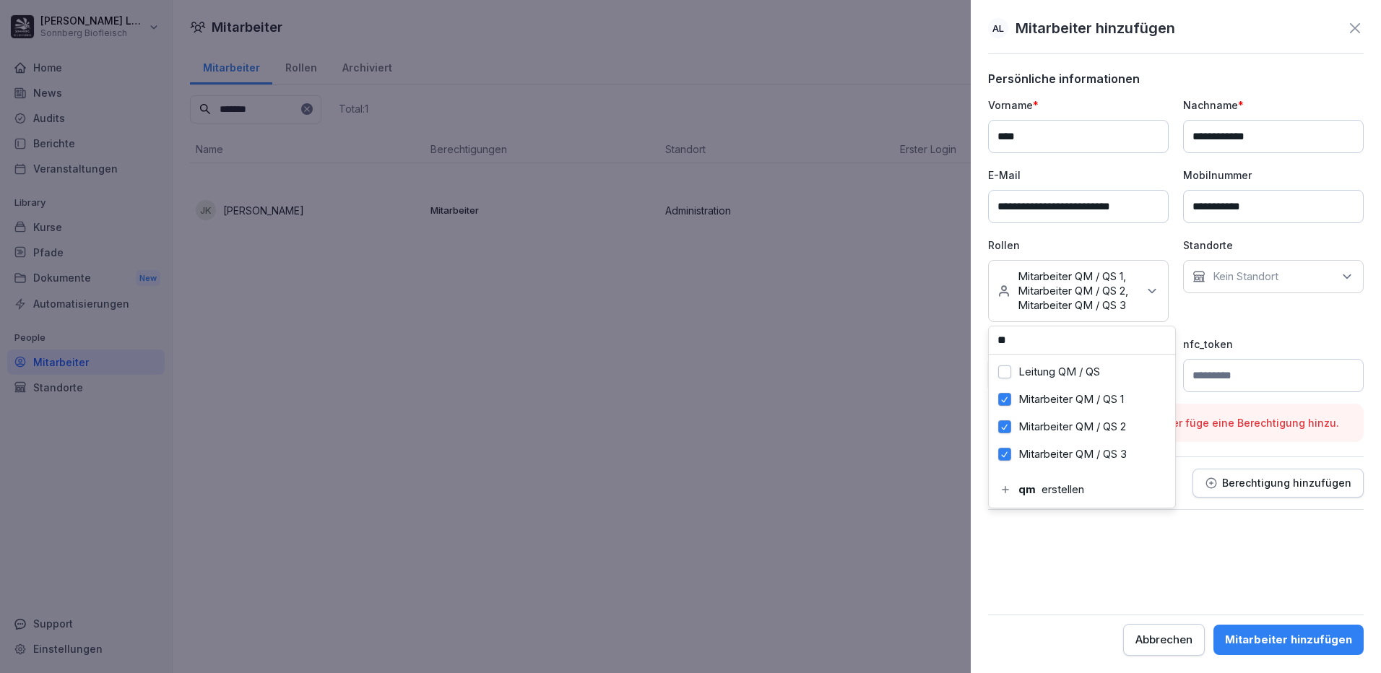
click at [1231, 277] on p "Kein Standort" at bounding box center [1246, 276] width 66 height 14
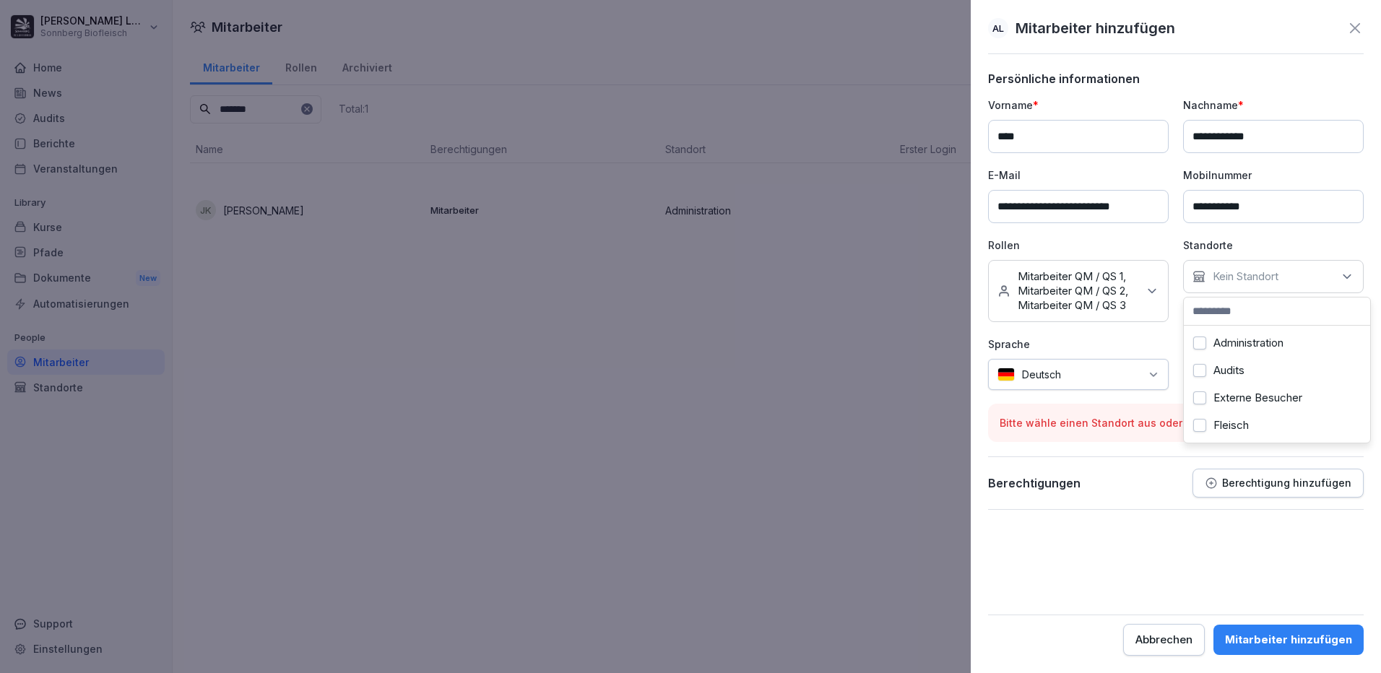
click at [1263, 337] on label "Administration" at bounding box center [1248, 343] width 70 height 13
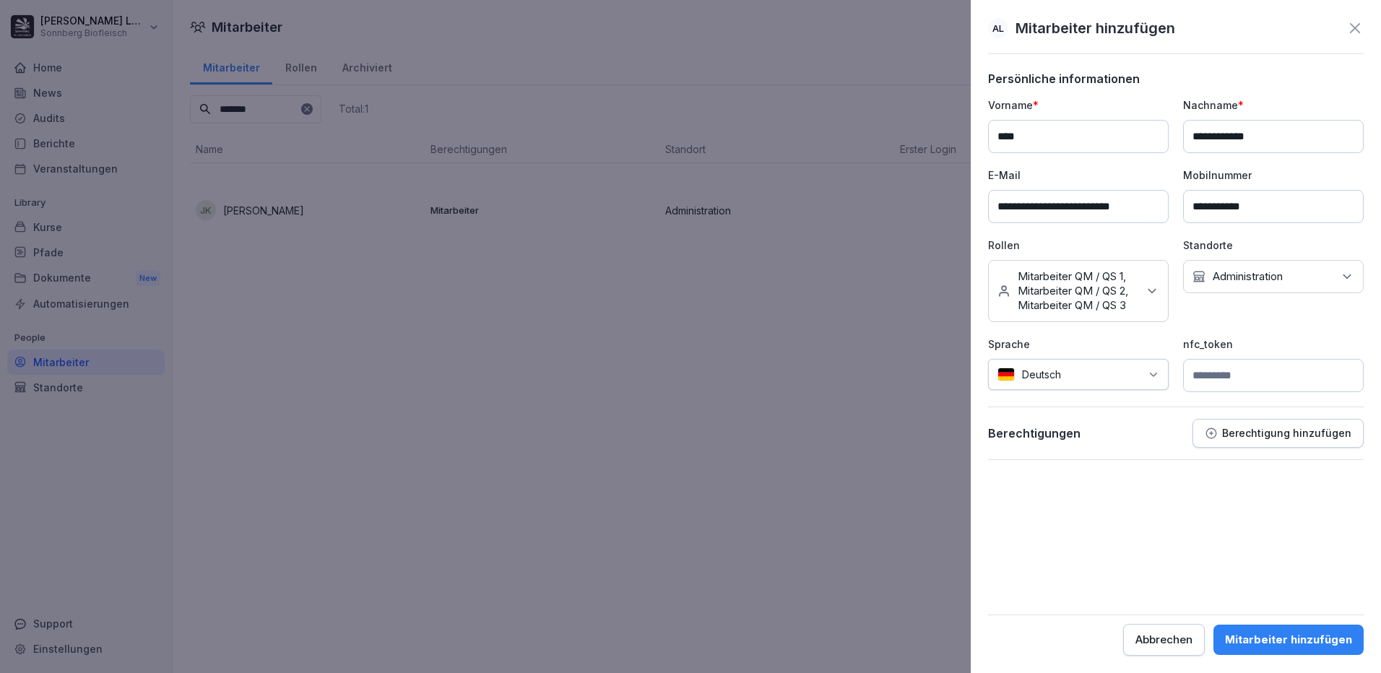
click at [1073, 541] on form "**********" at bounding box center [1176, 364] width 376 height 584
click at [1269, 632] on button "Mitarbeiter hinzufügen" at bounding box center [1288, 640] width 150 height 30
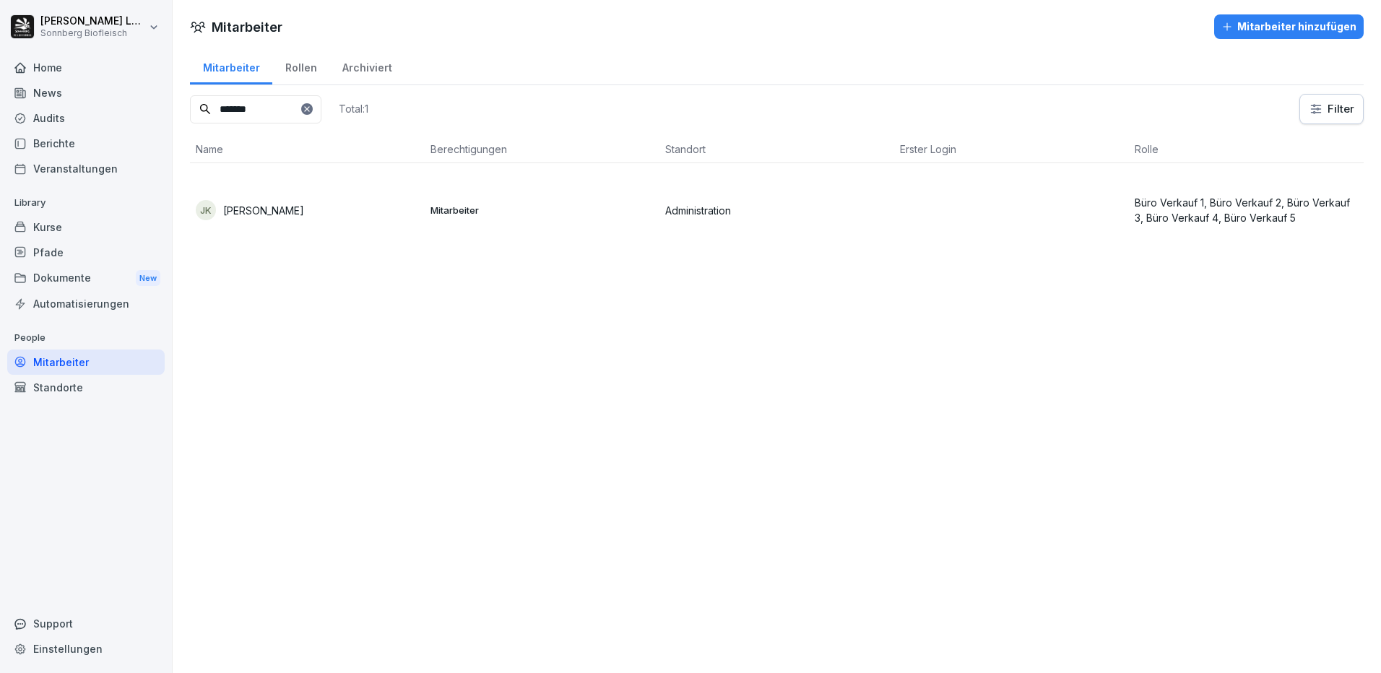
drag, startPoint x: 286, startPoint y: 99, endPoint x: 106, endPoint y: 55, distance: 185.2
click at [106, 55] on div "Anna-Maria Lumetsberger Sonnberg Biofleisch Home News Audits Berichte Veranstal…" at bounding box center [690, 336] width 1381 height 673
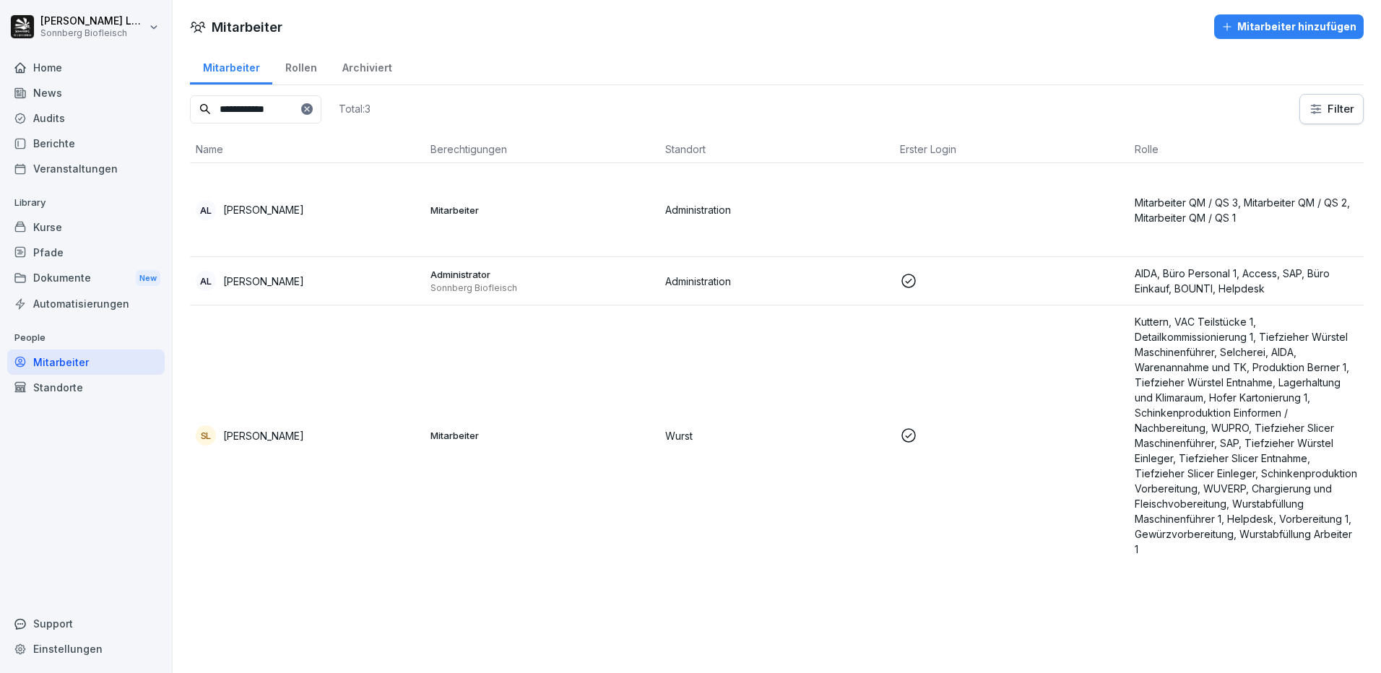
type input "**********"
click at [301, 202] on p "[PERSON_NAME]" at bounding box center [263, 209] width 81 height 15
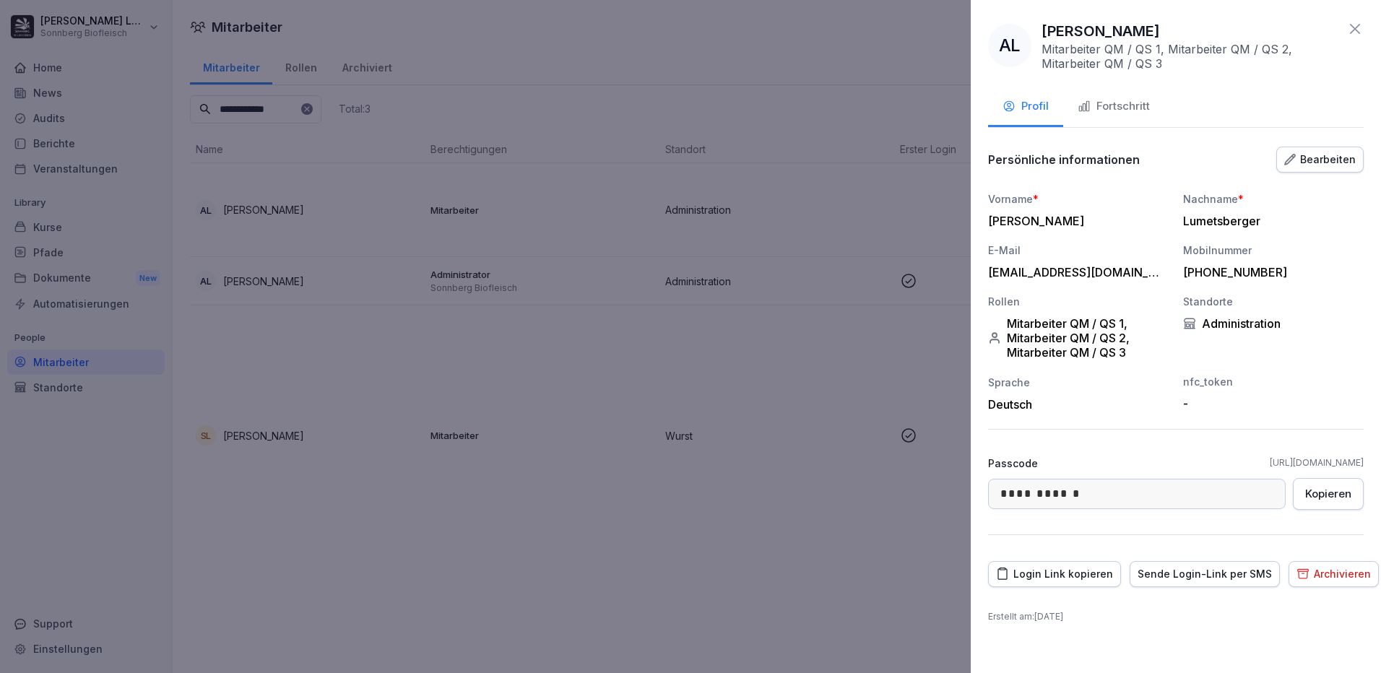
click at [1125, 100] on div "Fortschritt" at bounding box center [1114, 106] width 72 height 17
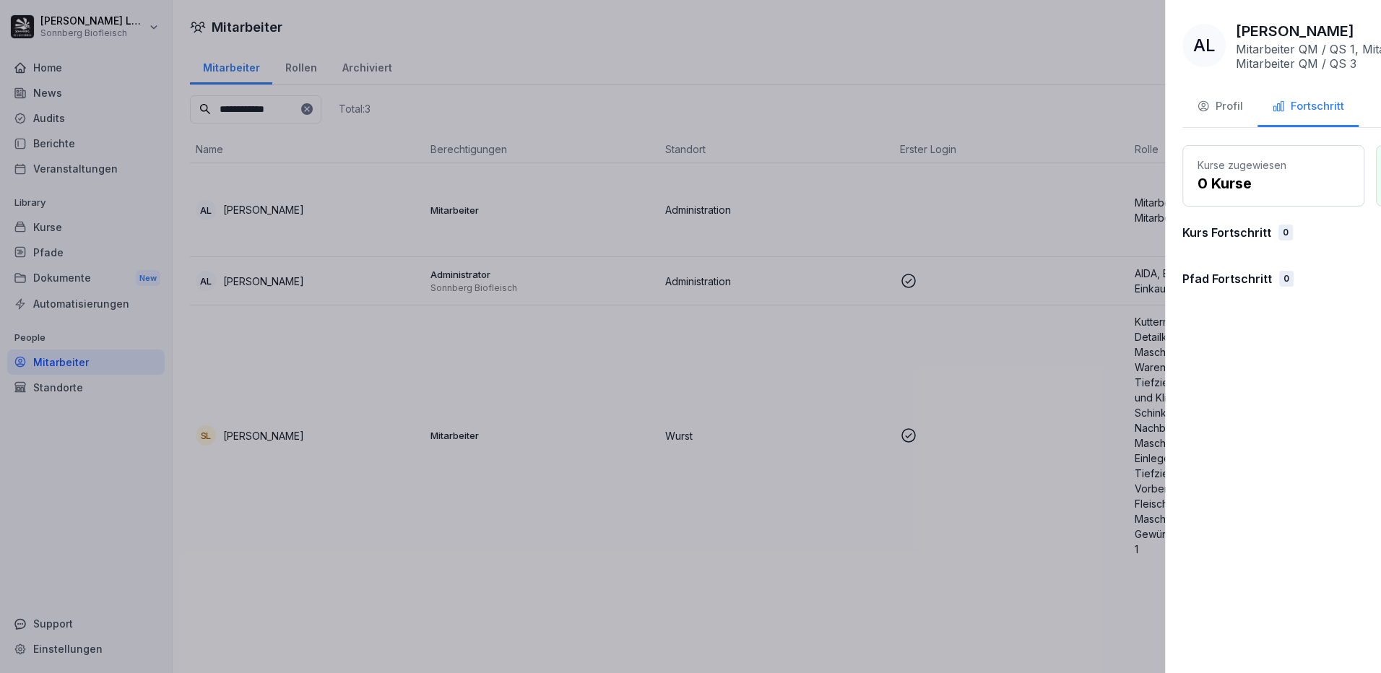
click at [59, 227] on div at bounding box center [690, 336] width 1381 height 673
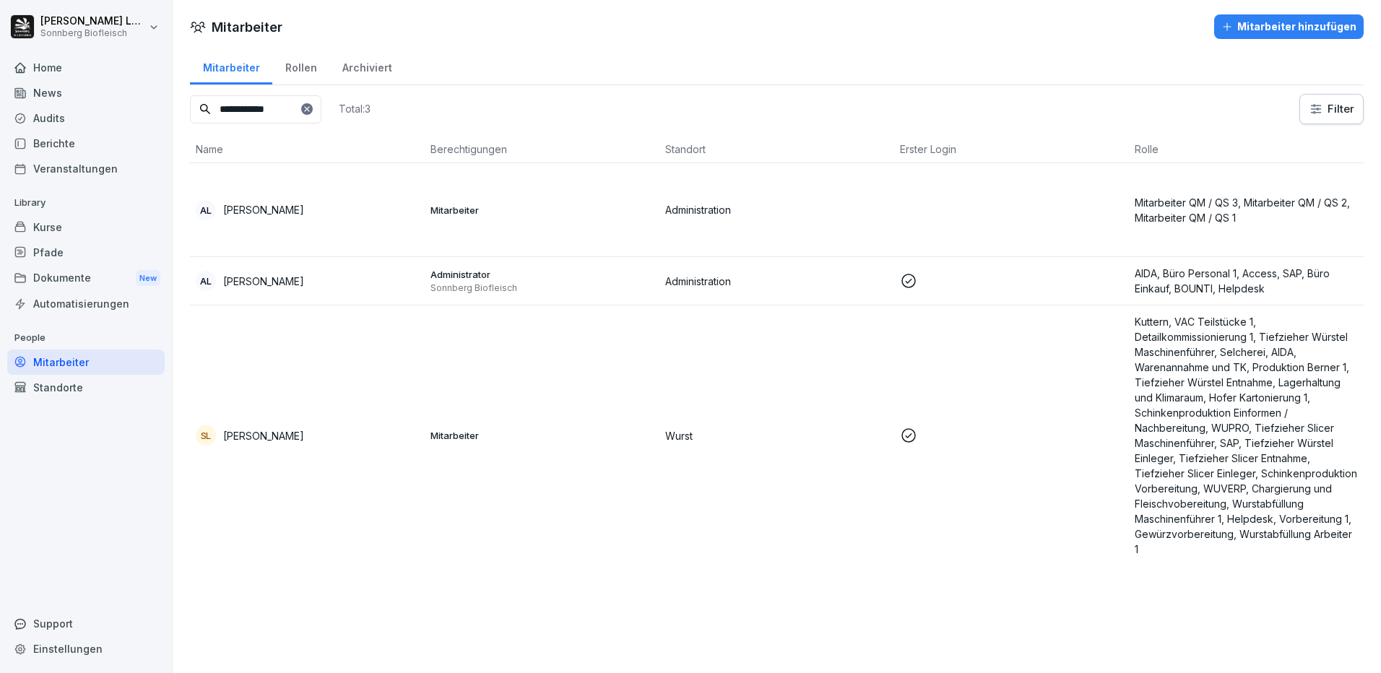
click at [59, 227] on div "Kurse" at bounding box center [85, 227] width 157 height 25
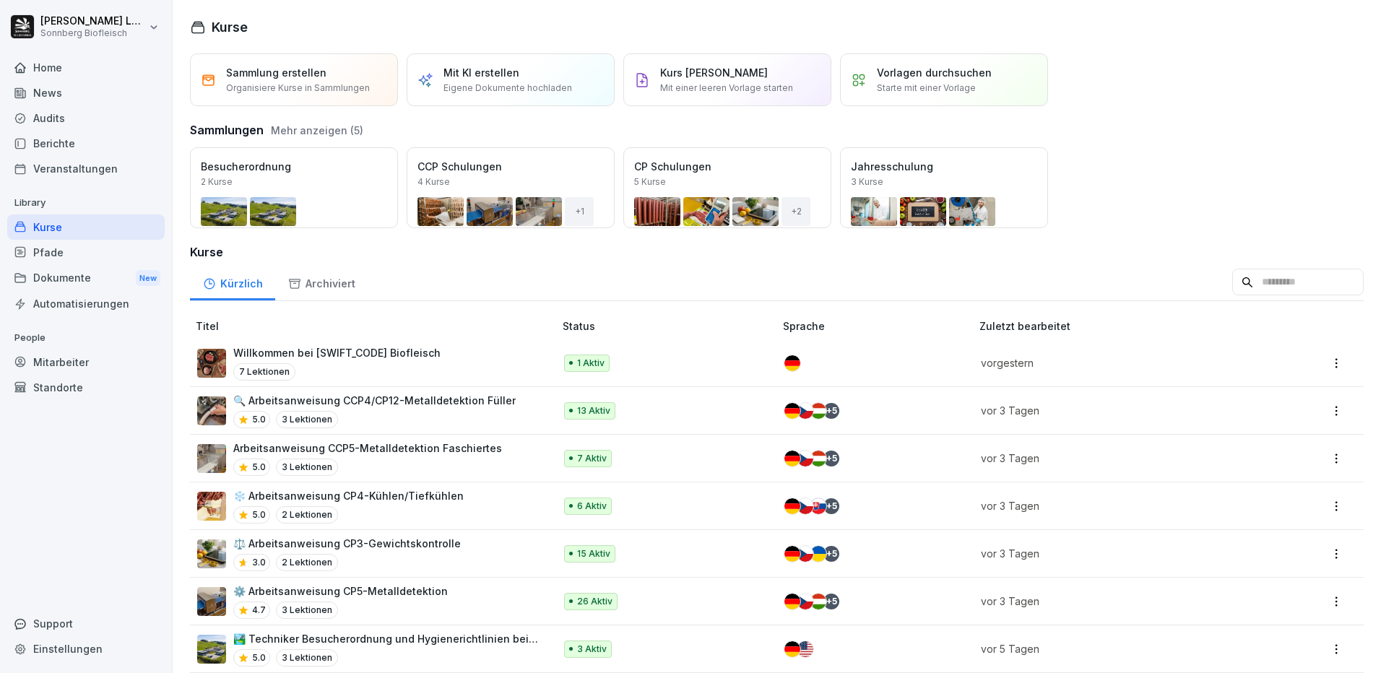
click at [53, 253] on div "Pfade" at bounding box center [85, 252] width 157 height 25
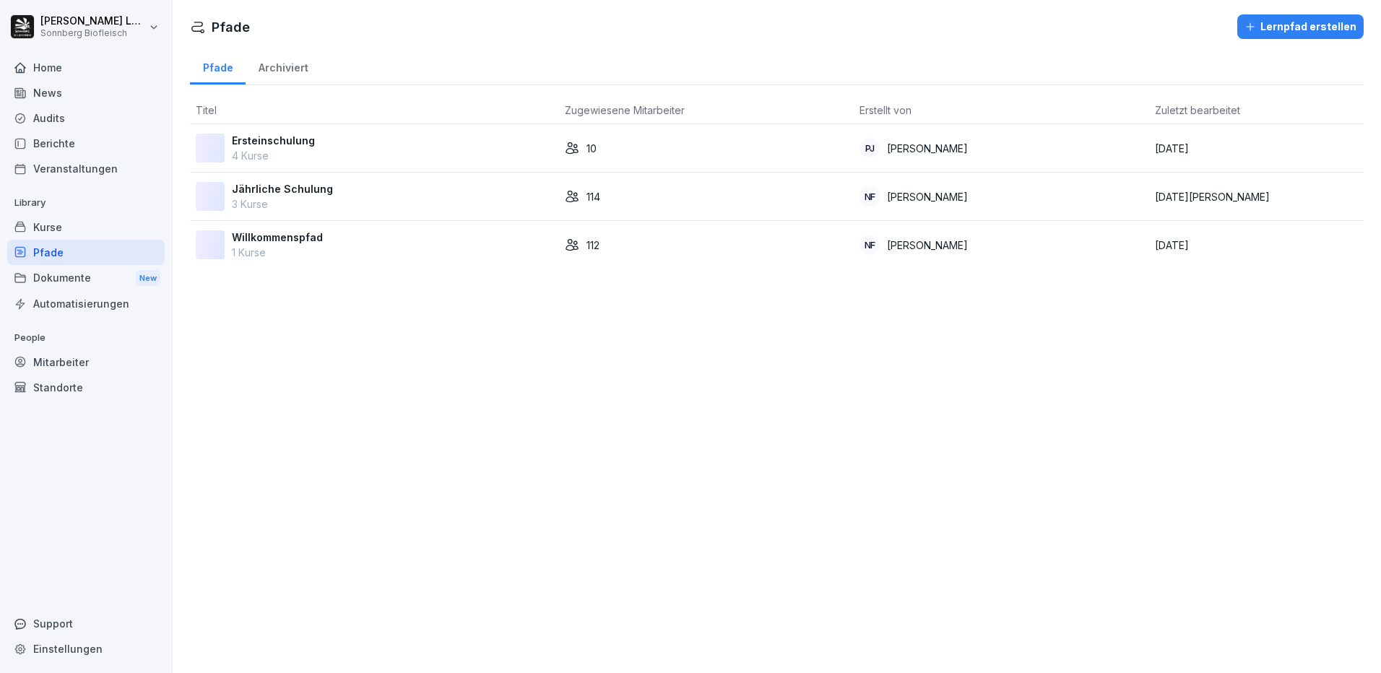
click at [360, 139] on div "Ersteinschulung 4 Kurse" at bounding box center [375, 148] width 358 height 30
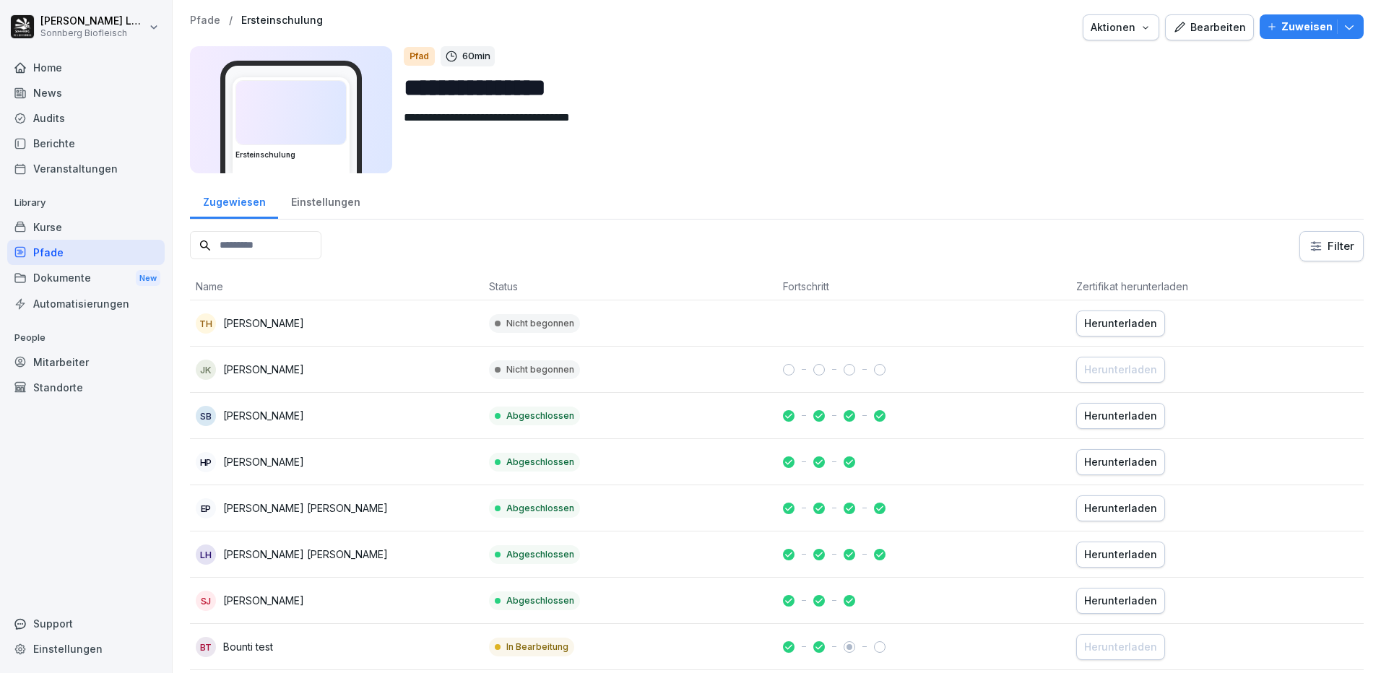
click at [64, 251] on div "Pfade" at bounding box center [85, 252] width 157 height 25
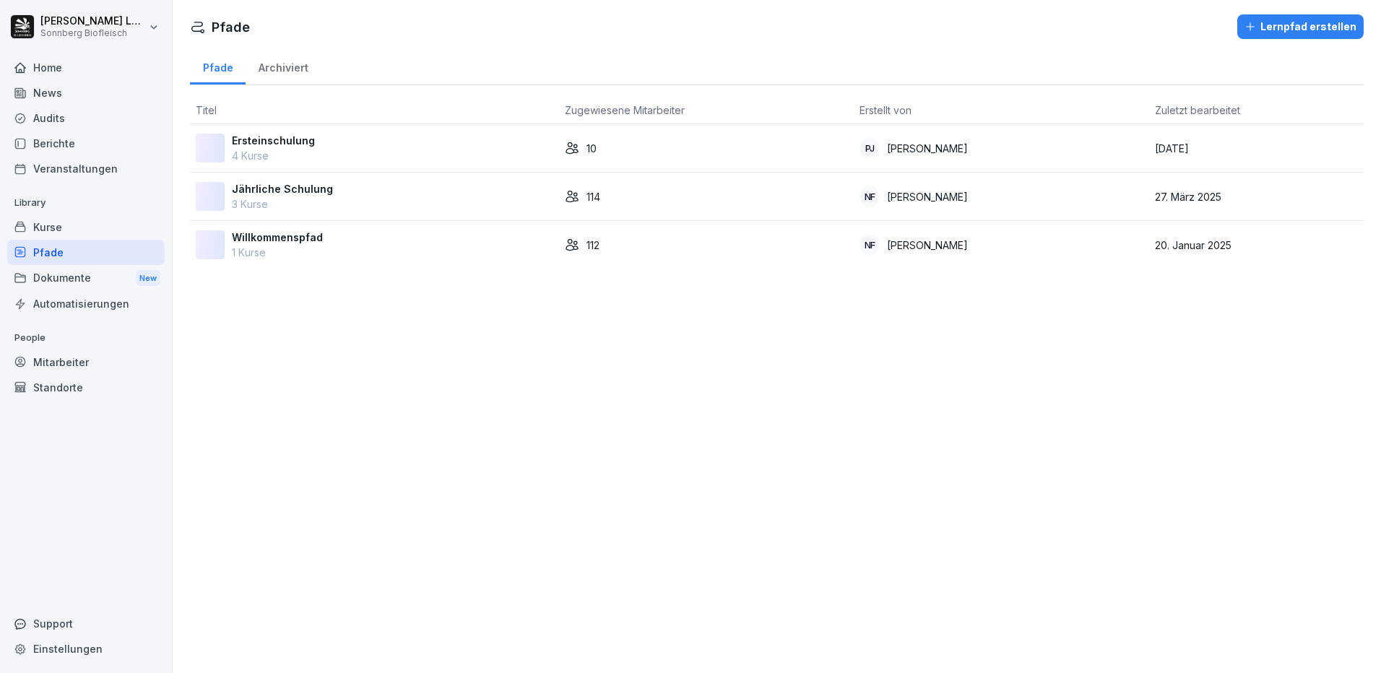
click at [307, 249] on p "1 Kurse" at bounding box center [277, 252] width 91 height 15
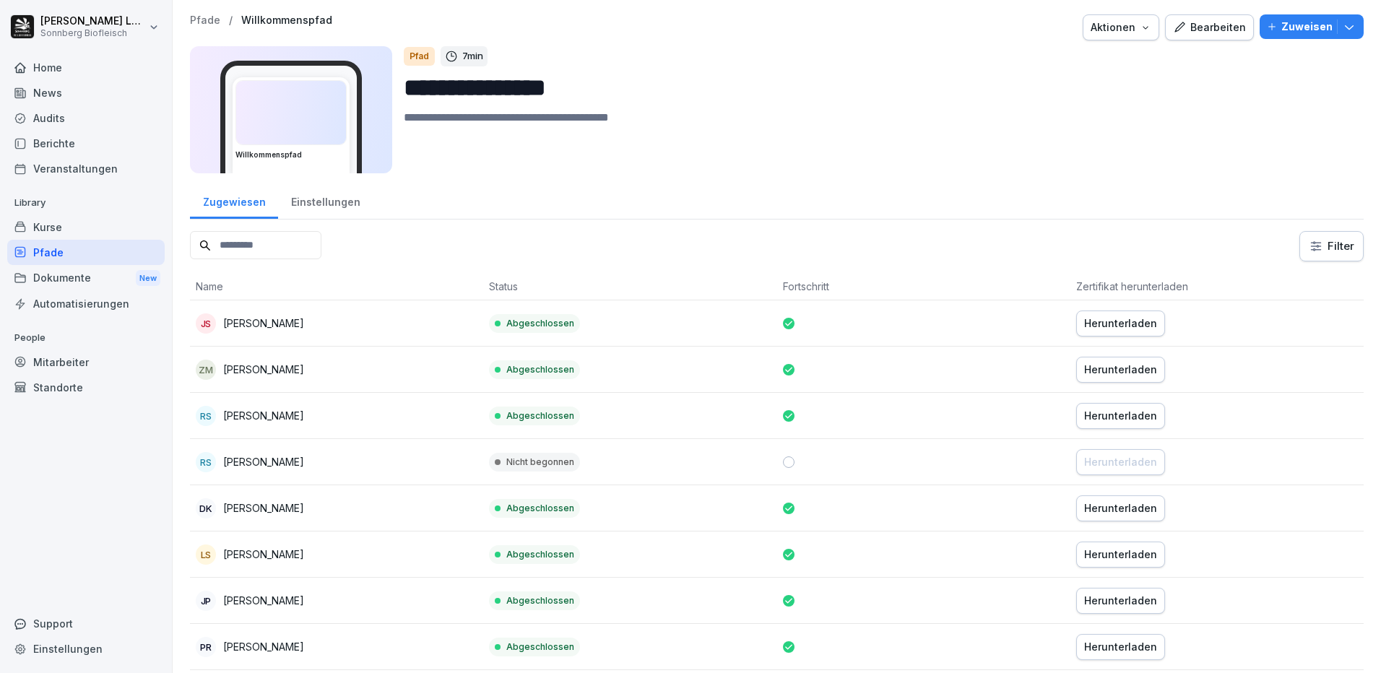
click at [314, 207] on div "Einstellungen" at bounding box center [325, 200] width 95 height 37
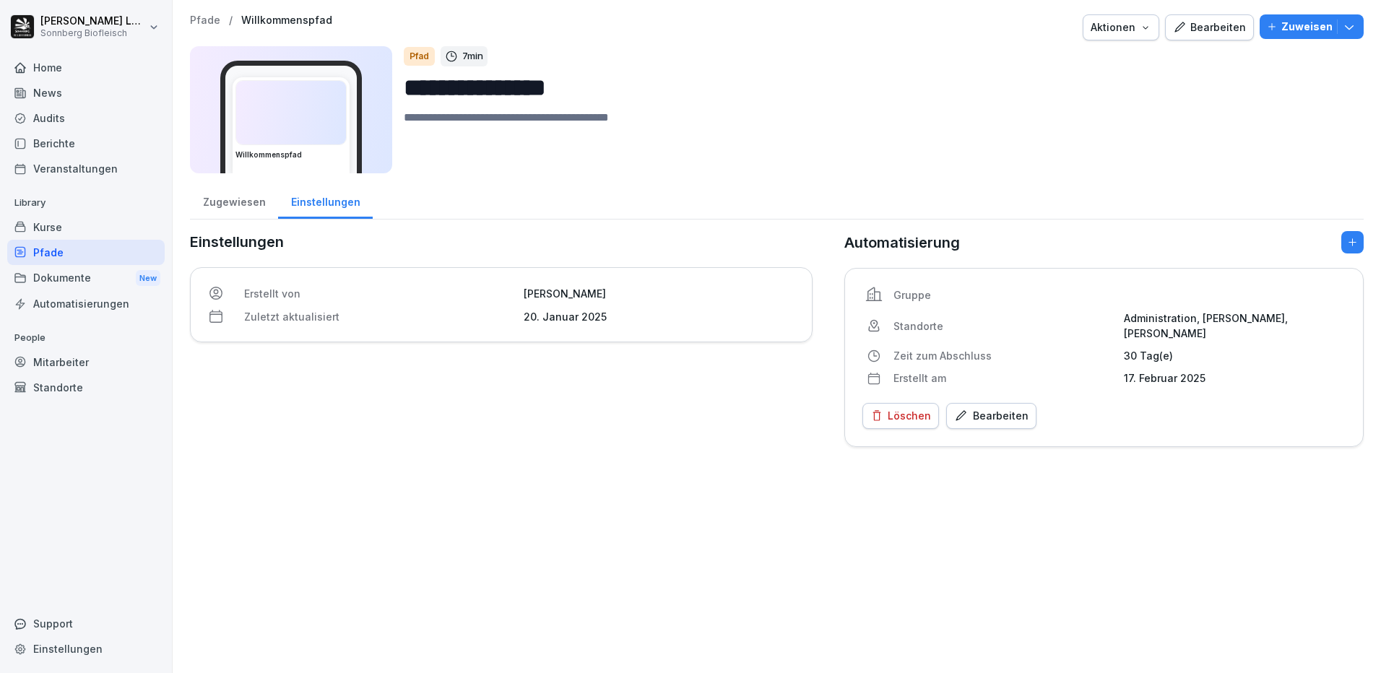
click at [246, 211] on div "Zugewiesen" at bounding box center [234, 200] width 88 height 37
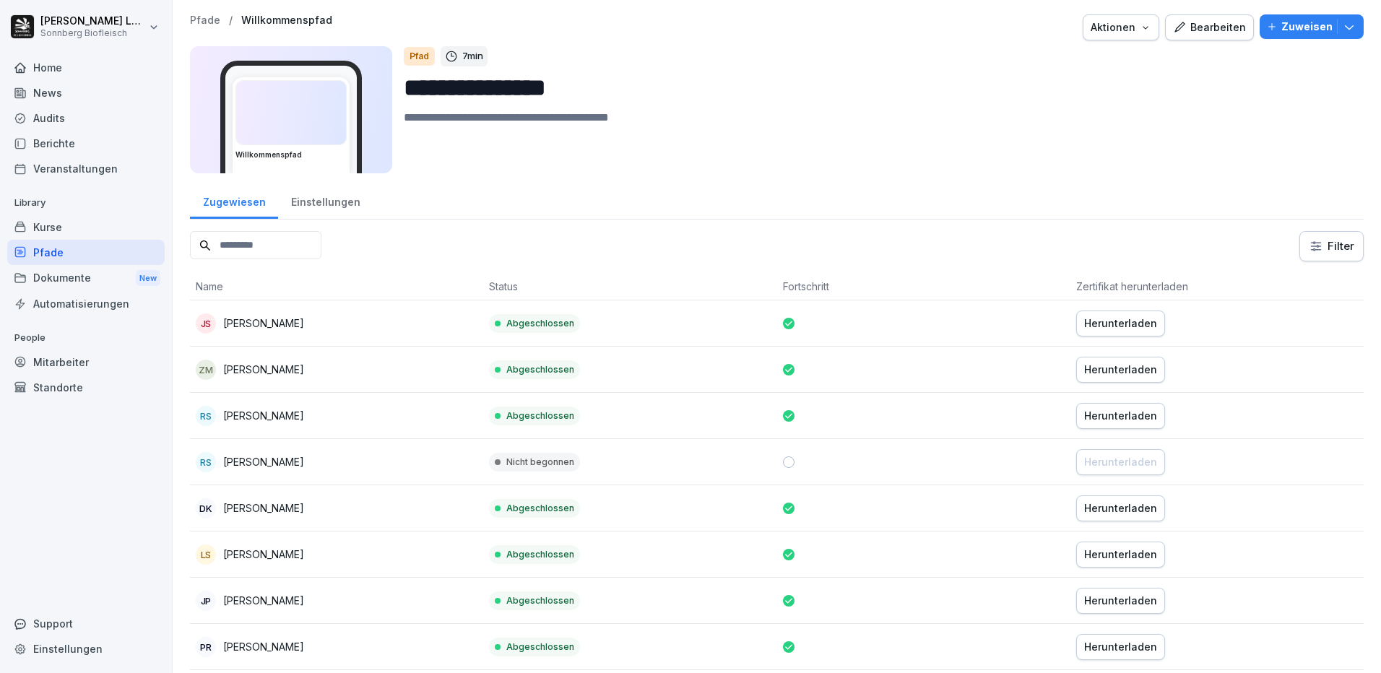
click at [1207, 33] on div "Bearbeiten" at bounding box center [1209, 28] width 73 height 16
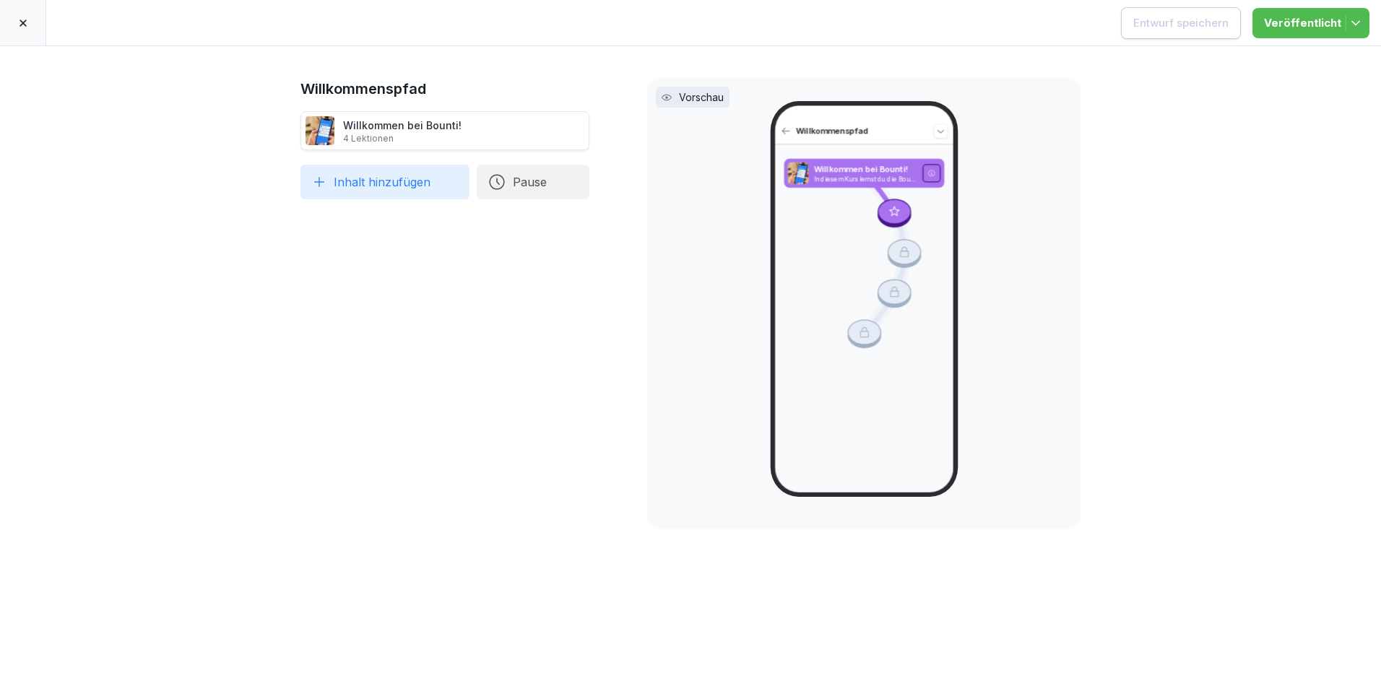
click at [16, 23] on div at bounding box center [23, 23] width 46 height 46
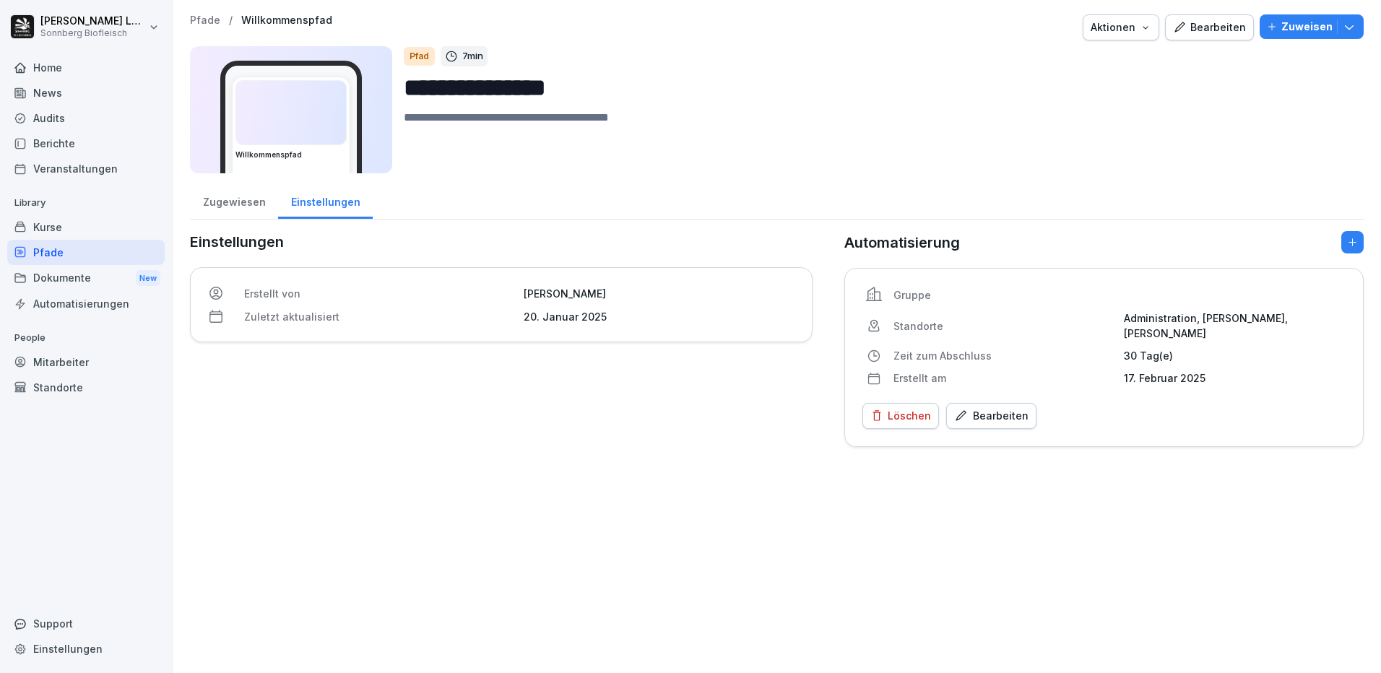
click at [83, 246] on div "Pfade" at bounding box center [85, 252] width 157 height 25
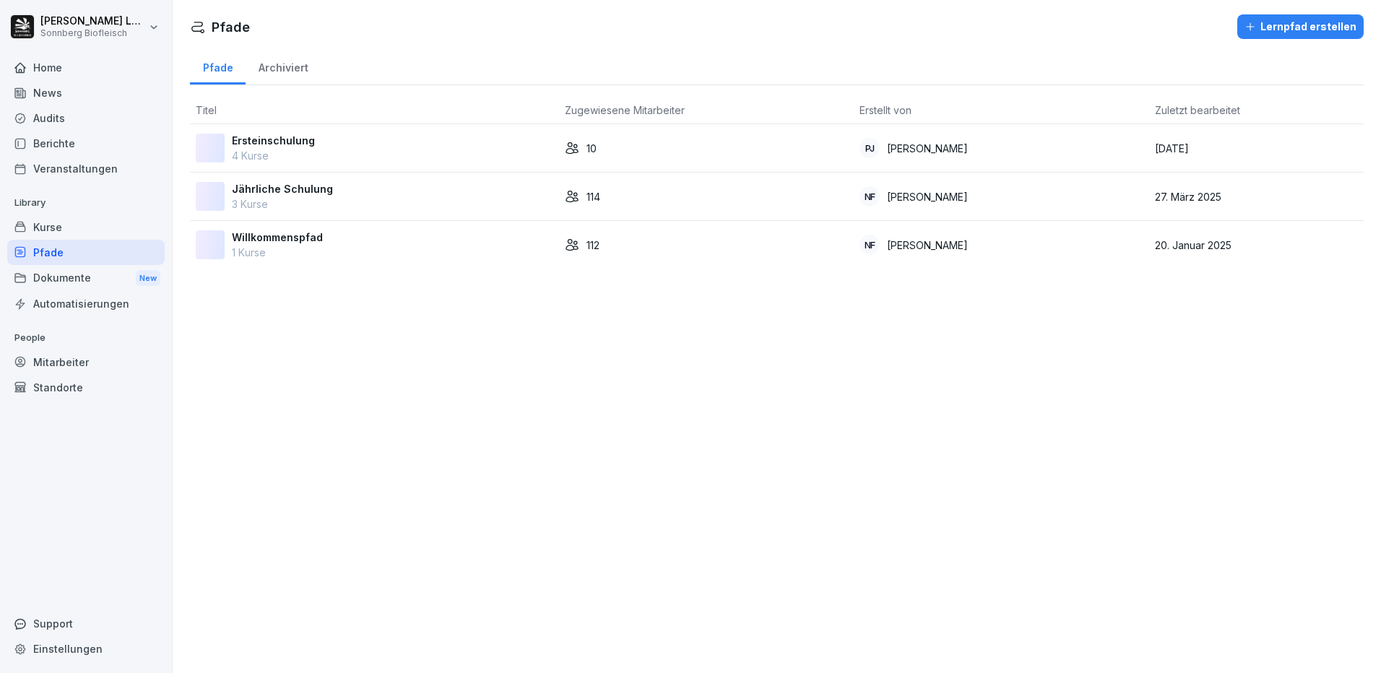
click at [319, 144] on div "Ersteinschulung 4 Kurse" at bounding box center [375, 148] width 358 height 30
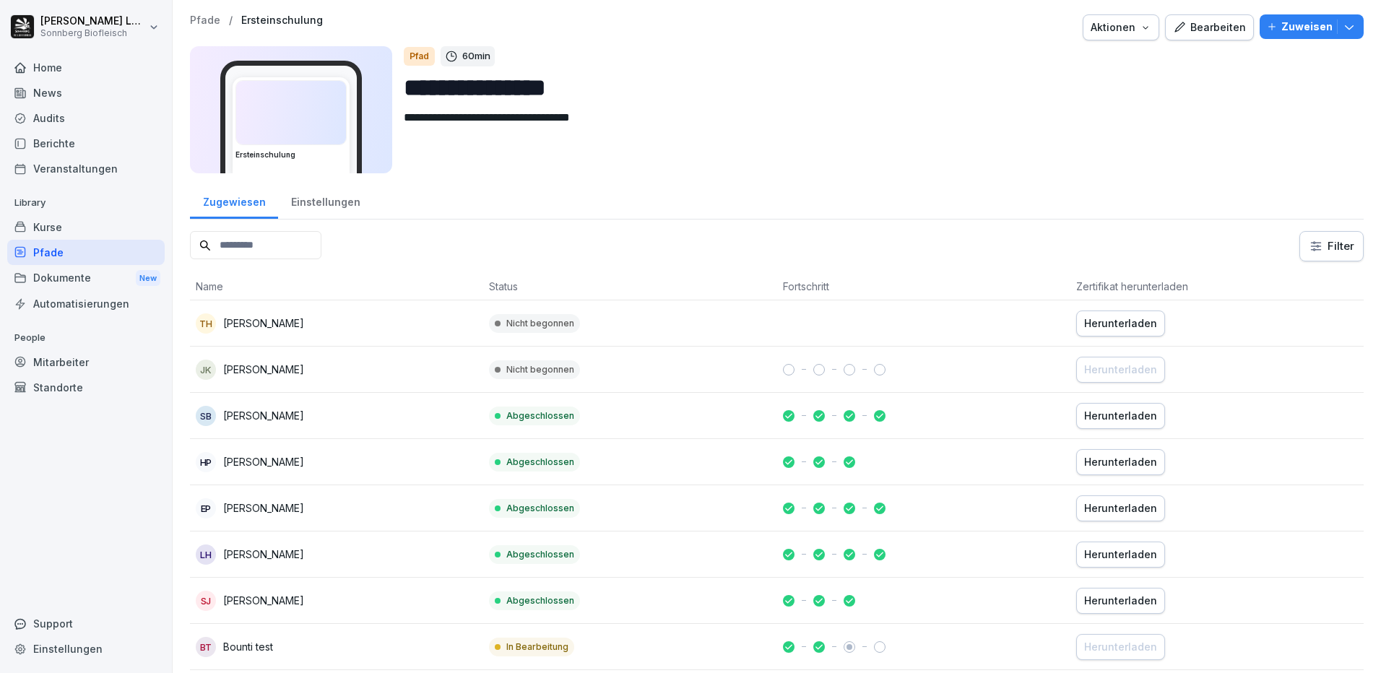
click at [1349, 29] on button "Zuweisen" at bounding box center [1312, 26] width 104 height 25
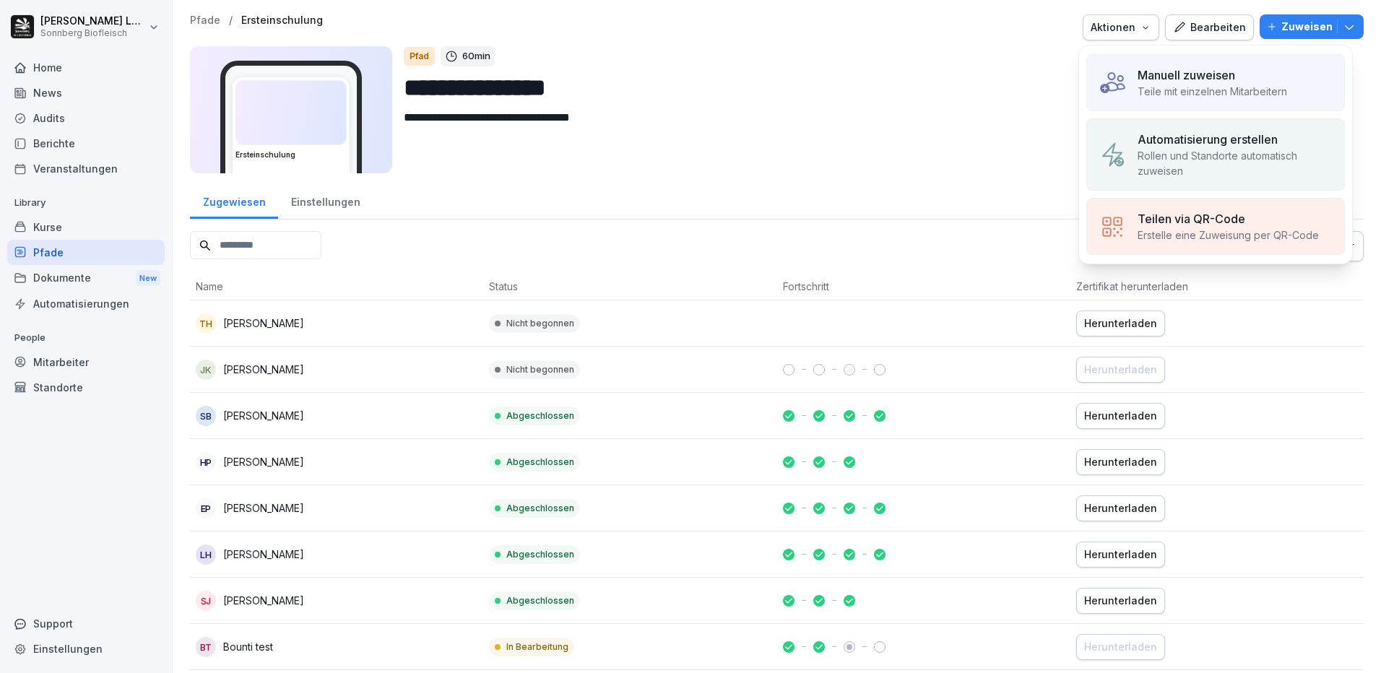
click at [1265, 74] on div "Manuell zuweisen" at bounding box center [1213, 74] width 150 height 17
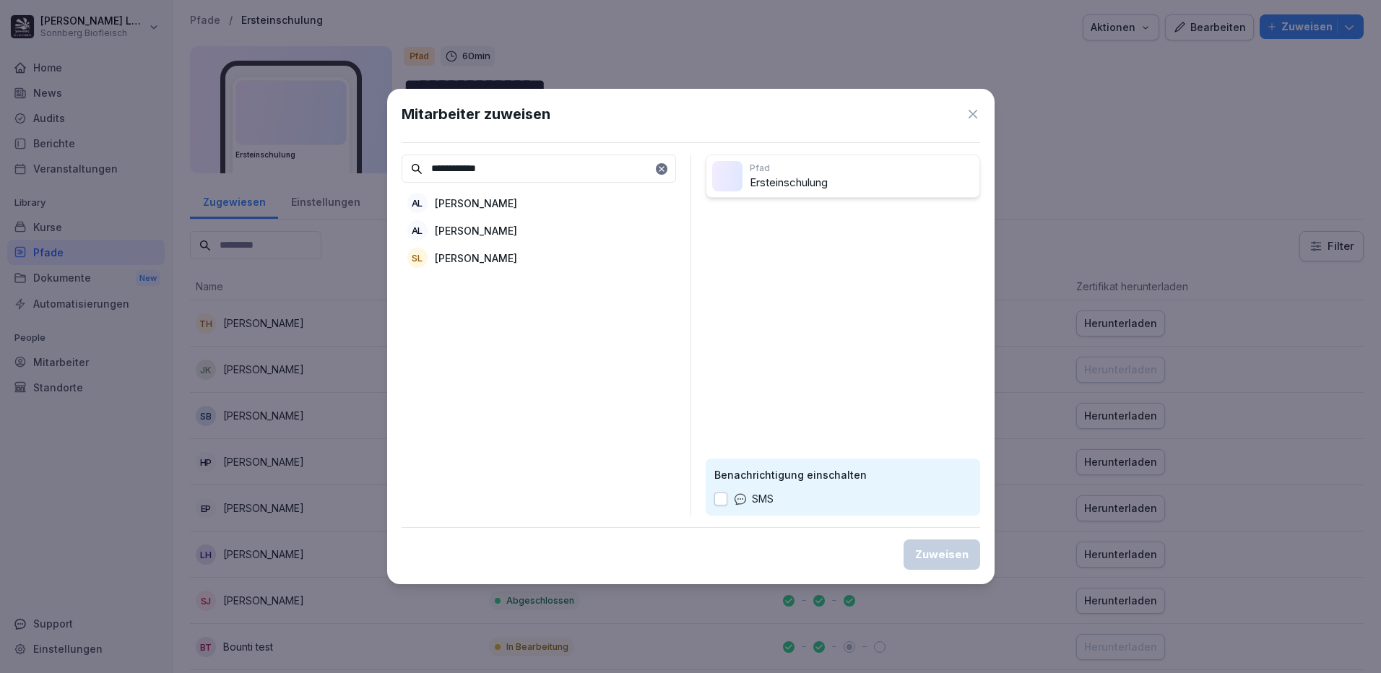
type input "**********"
click at [517, 203] on p "[PERSON_NAME]" at bounding box center [476, 203] width 82 height 15
click at [942, 563] on button "Zuweisen" at bounding box center [942, 555] width 77 height 30
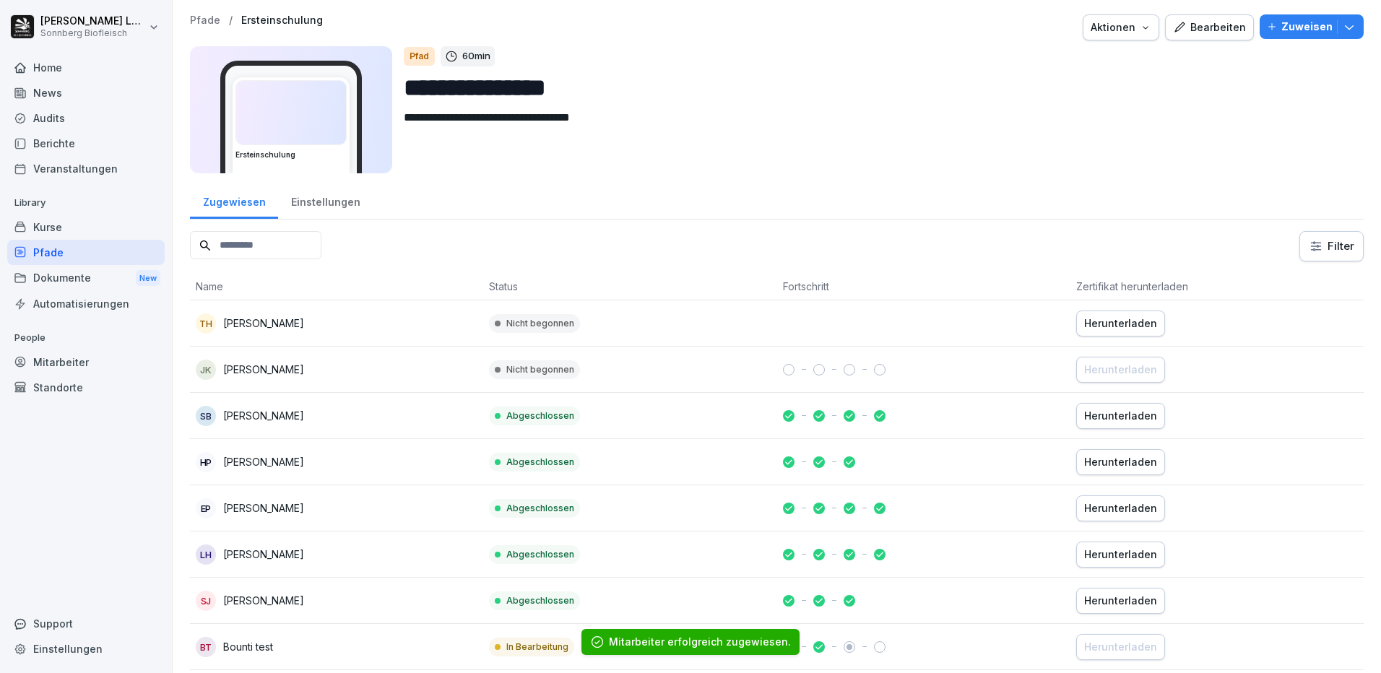
click at [238, 251] on input at bounding box center [255, 245] width 131 height 28
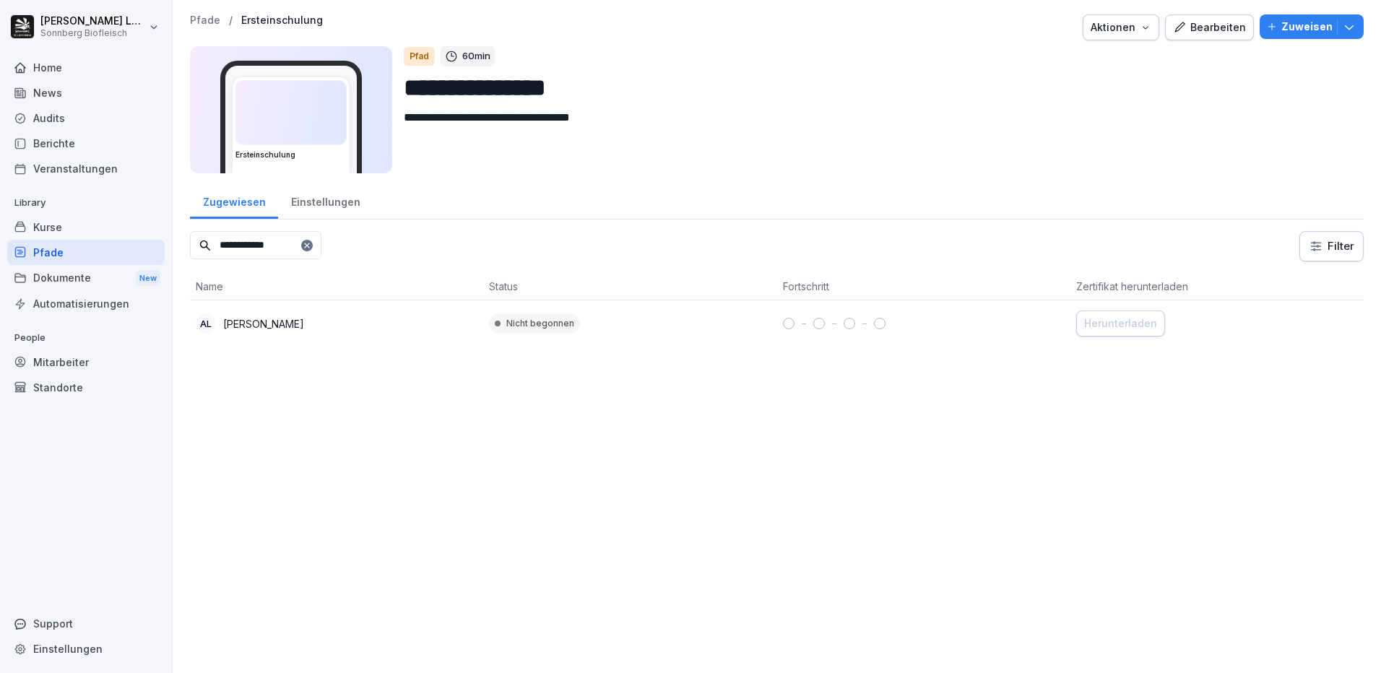
type input "**********"
click at [331, 332] on div "AL [PERSON_NAME]" at bounding box center [337, 323] width 282 height 20
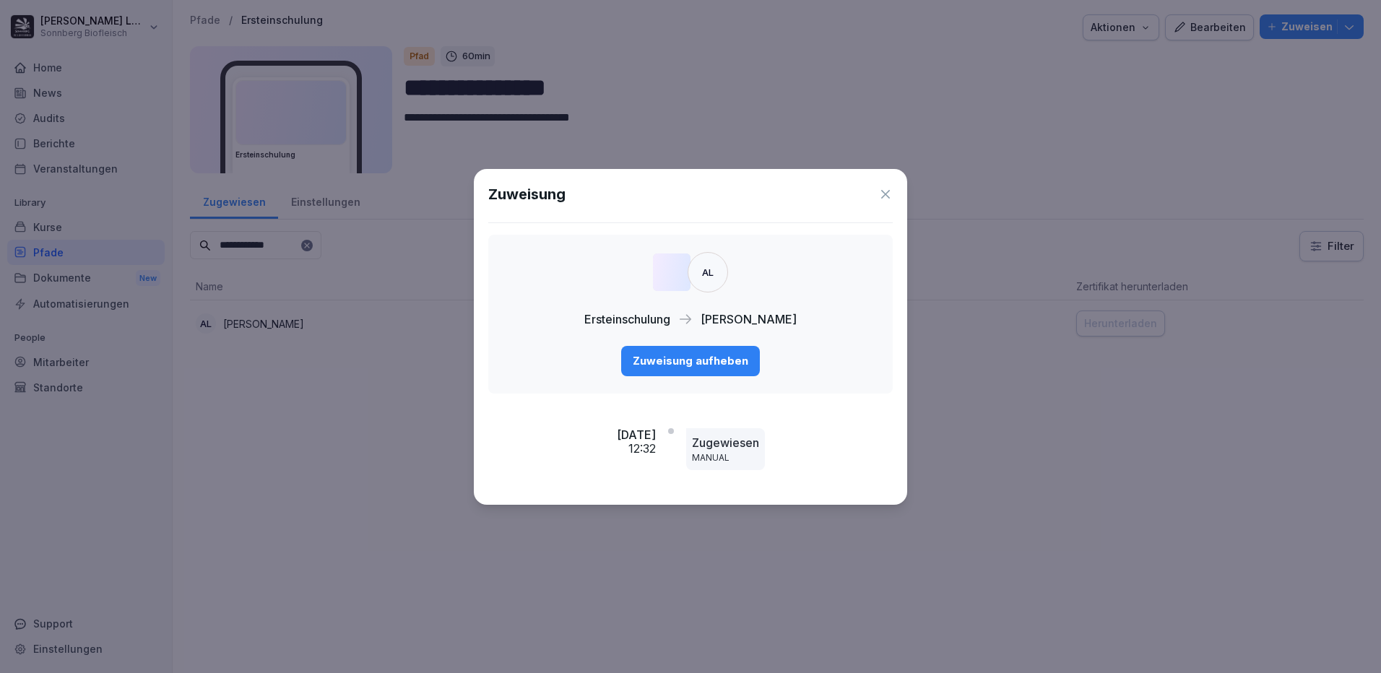
click at [885, 197] on icon at bounding box center [885, 194] width 14 height 14
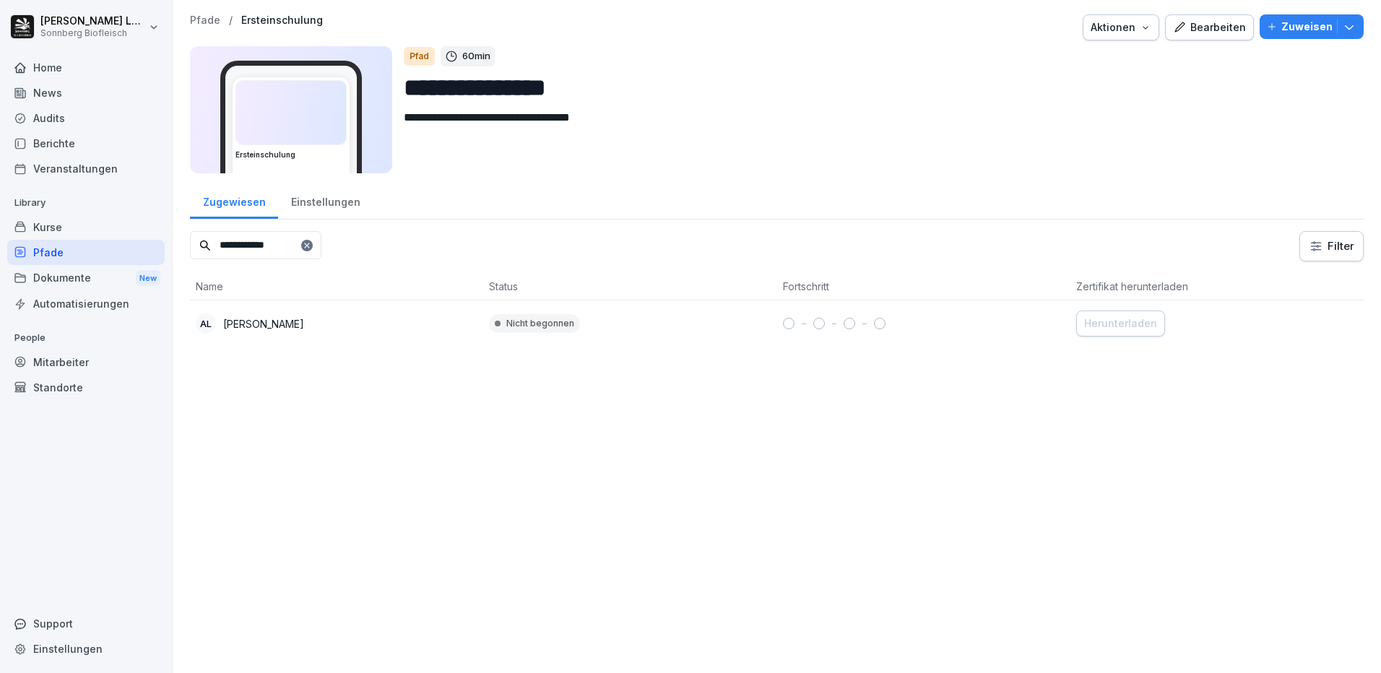
click at [60, 359] on div "Mitarbeiter" at bounding box center [85, 362] width 157 height 25
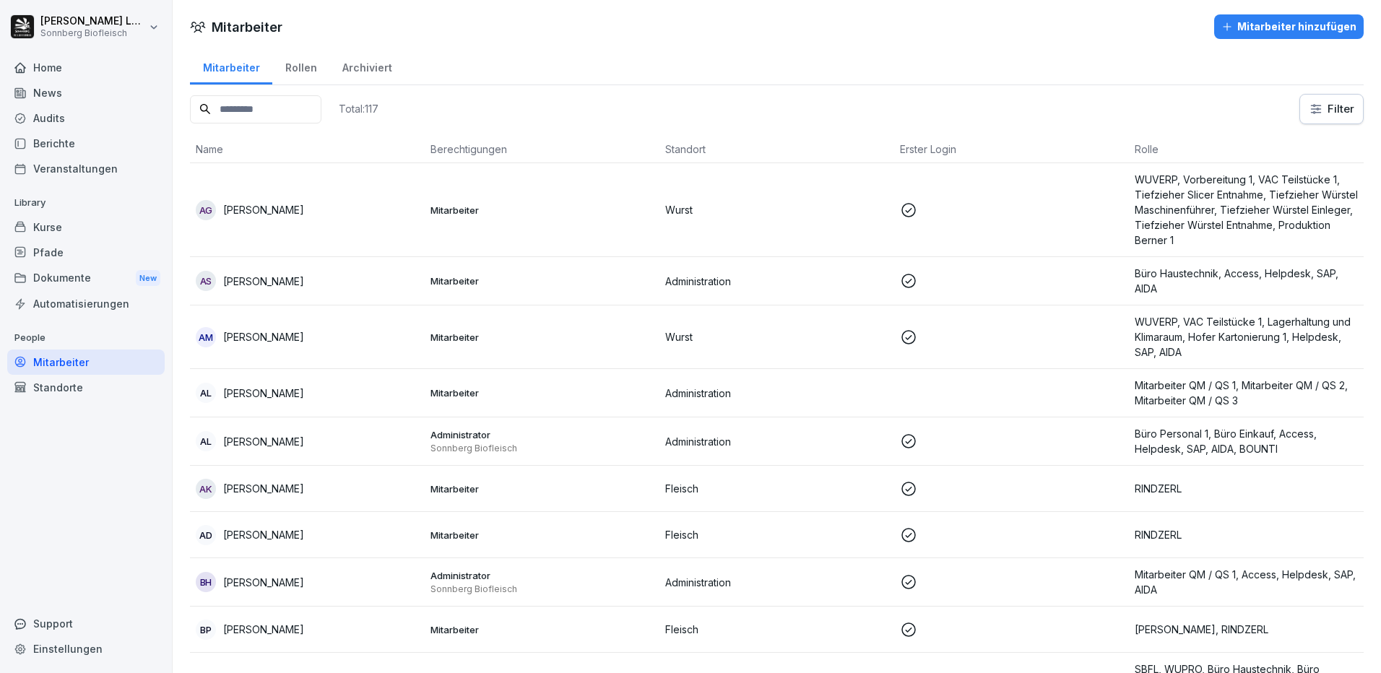
click at [295, 95] on input at bounding box center [255, 109] width 131 height 28
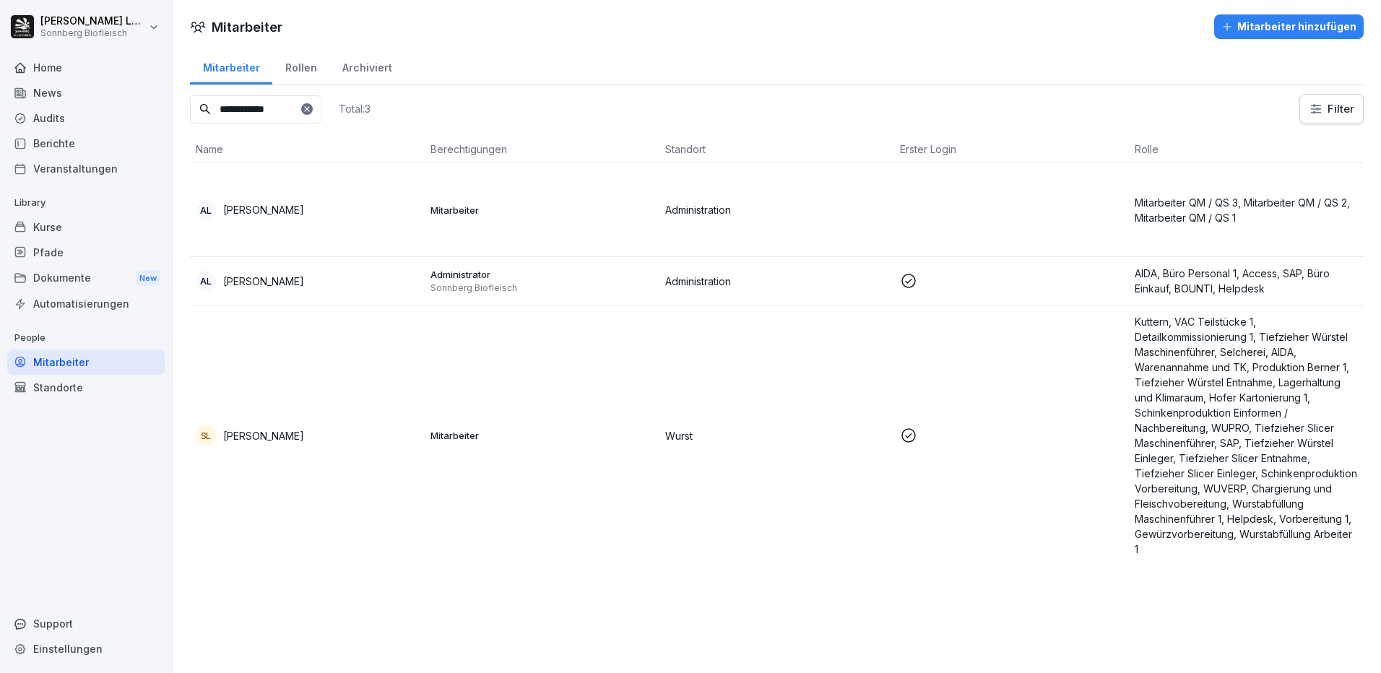
type input "**********"
click at [347, 230] on td "AL [PERSON_NAME]" at bounding box center [307, 210] width 235 height 94
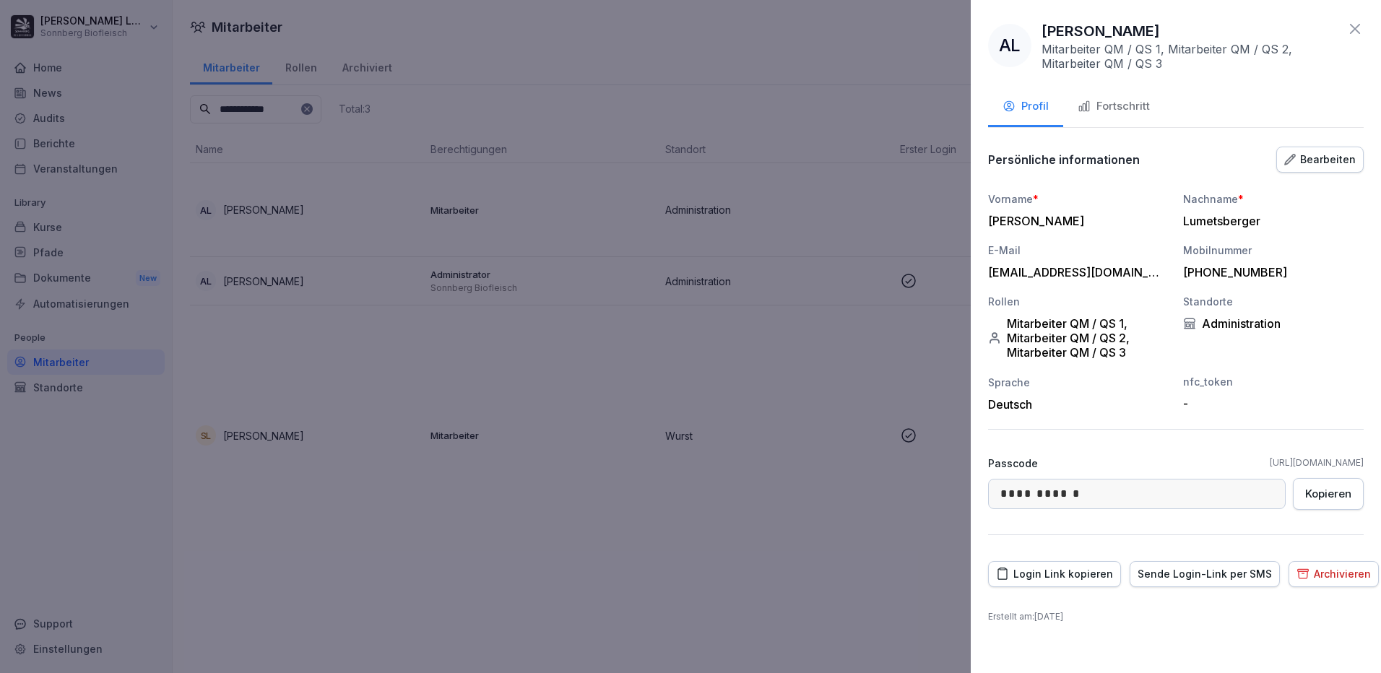
click at [1115, 98] on button "Fortschritt" at bounding box center [1113, 107] width 101 height 39
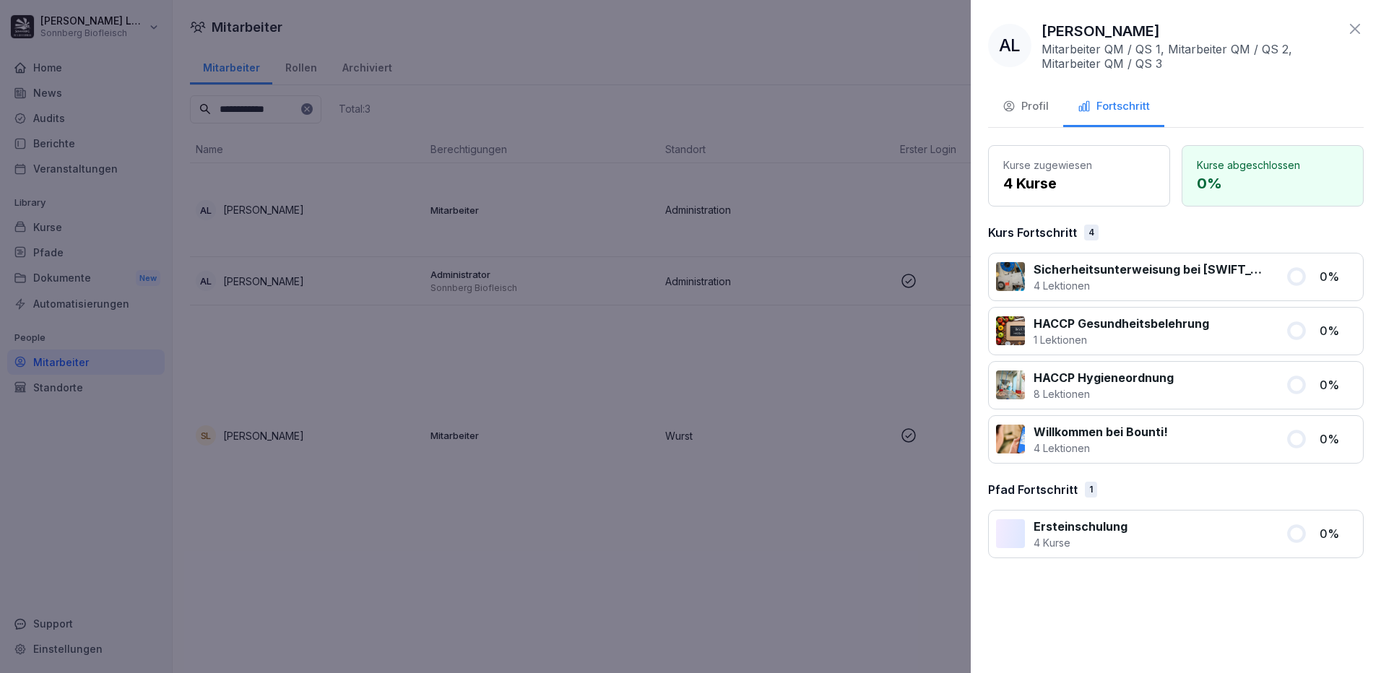
click at [1014, 101] on icon "button" at bounding box center [1008, 106] width 13 height 13
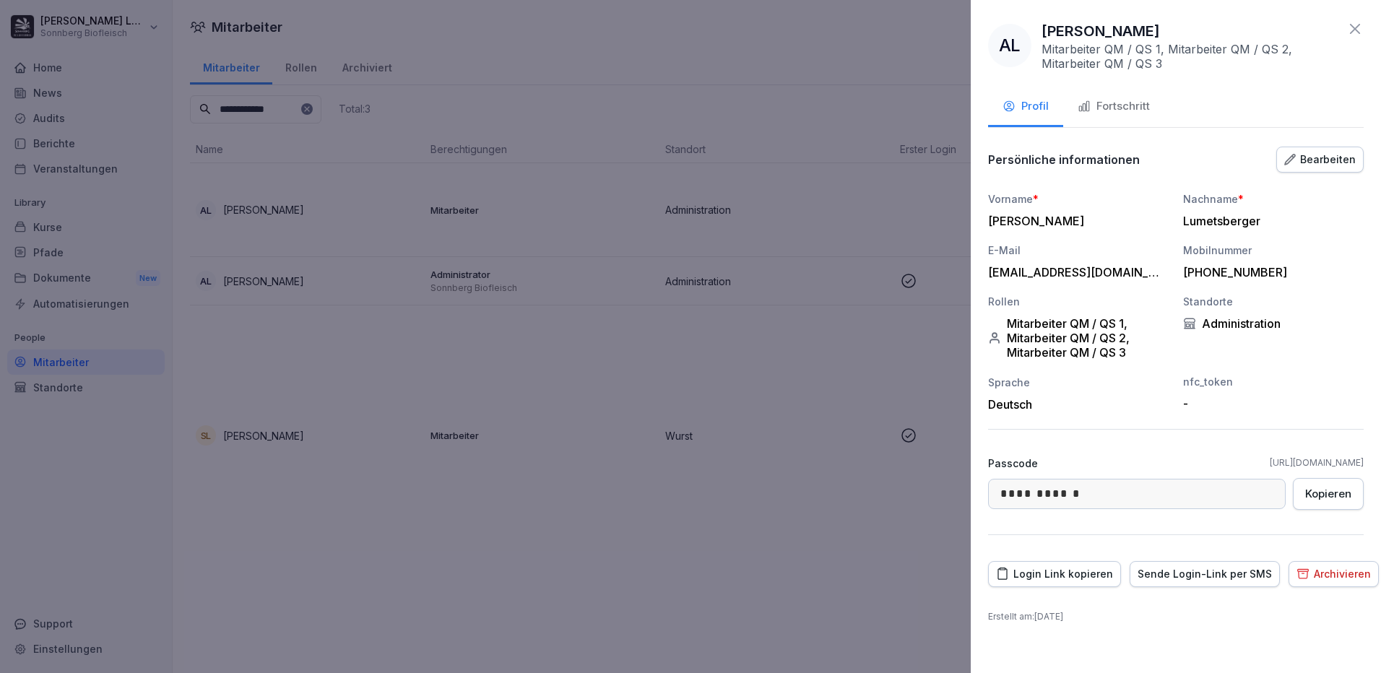
click at [1070, 578] on div "Login Link kopieren" at bounding box center [1054, 574] width 117 height 16
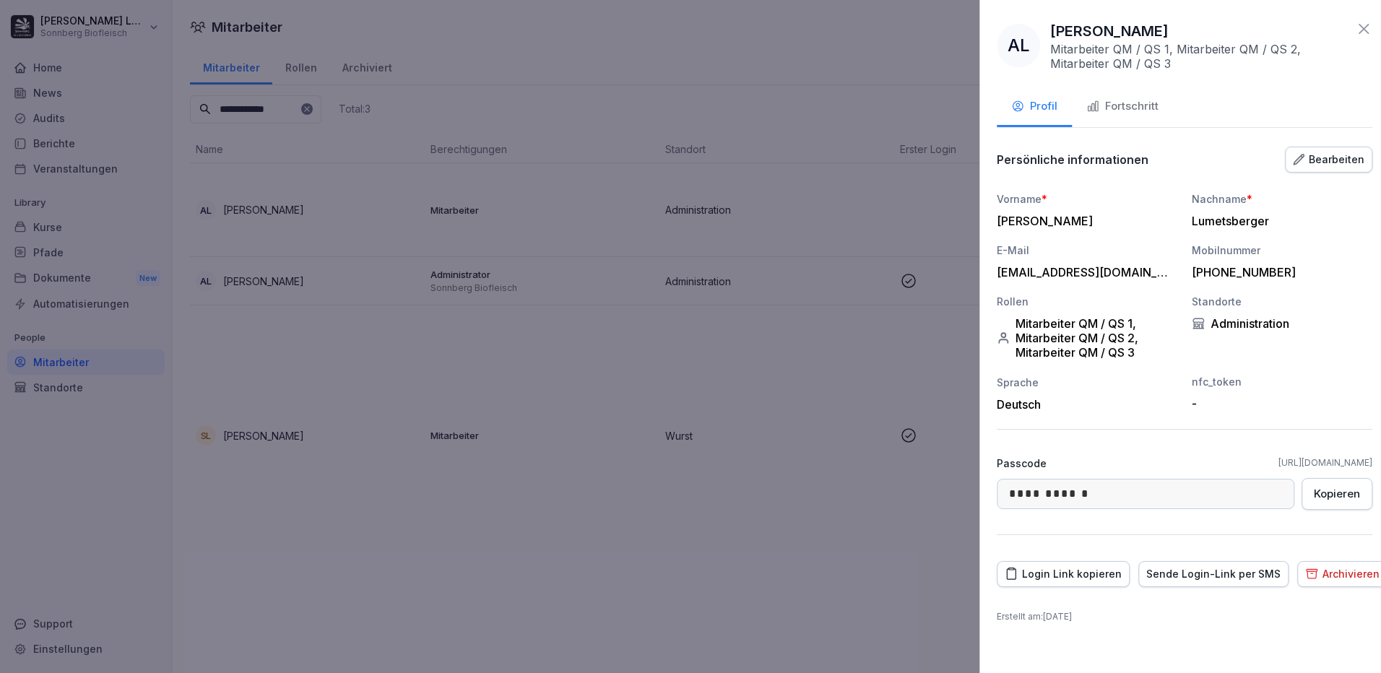
click at [519, 261] on div at bounding box center [690, 336] width 1381 height 673
